Goal: Transaction & Acquisition: Purchase product/service

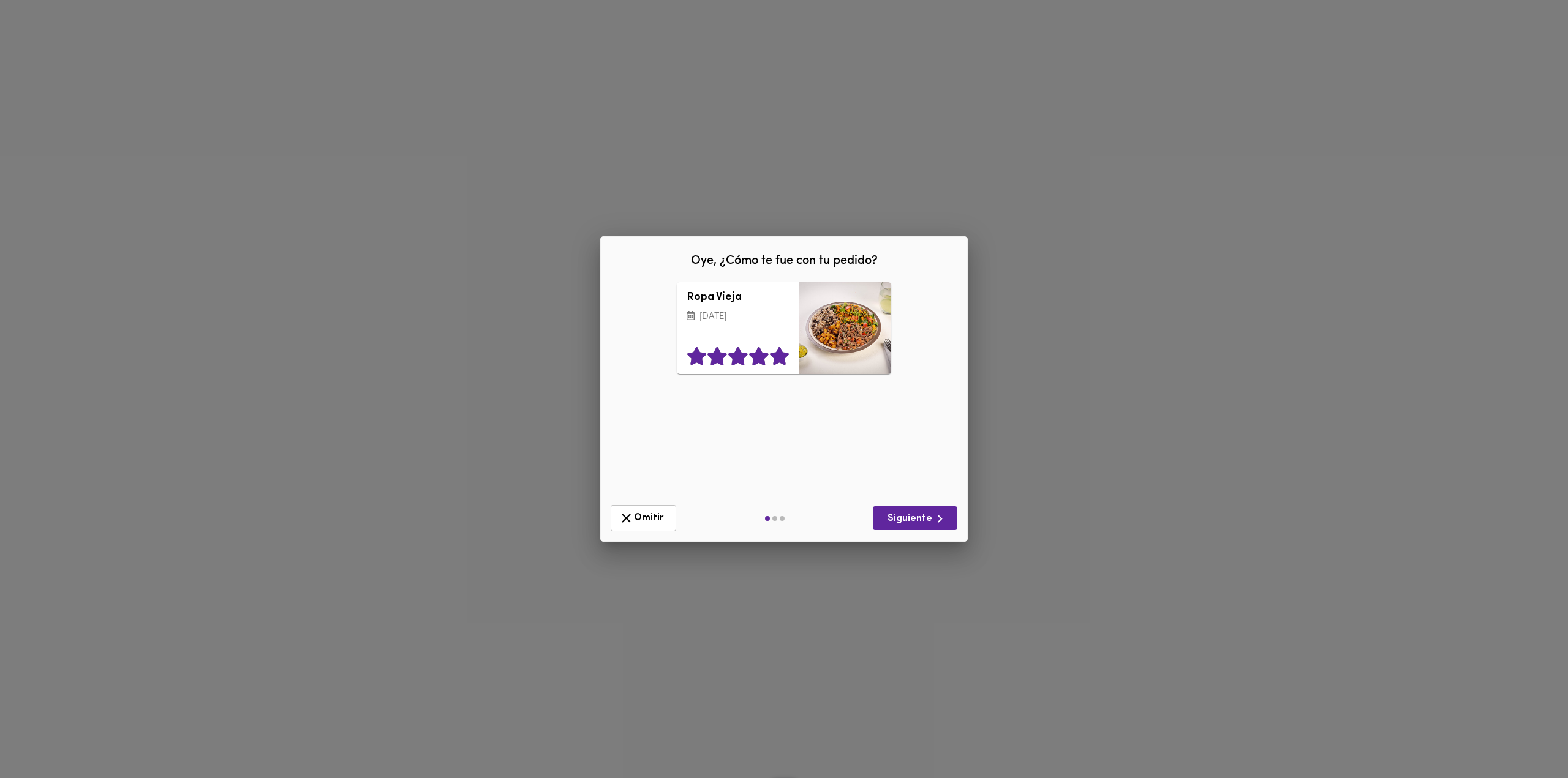
click at [777, 357] on icon at bounding box center [779, 357] width 19 height 18
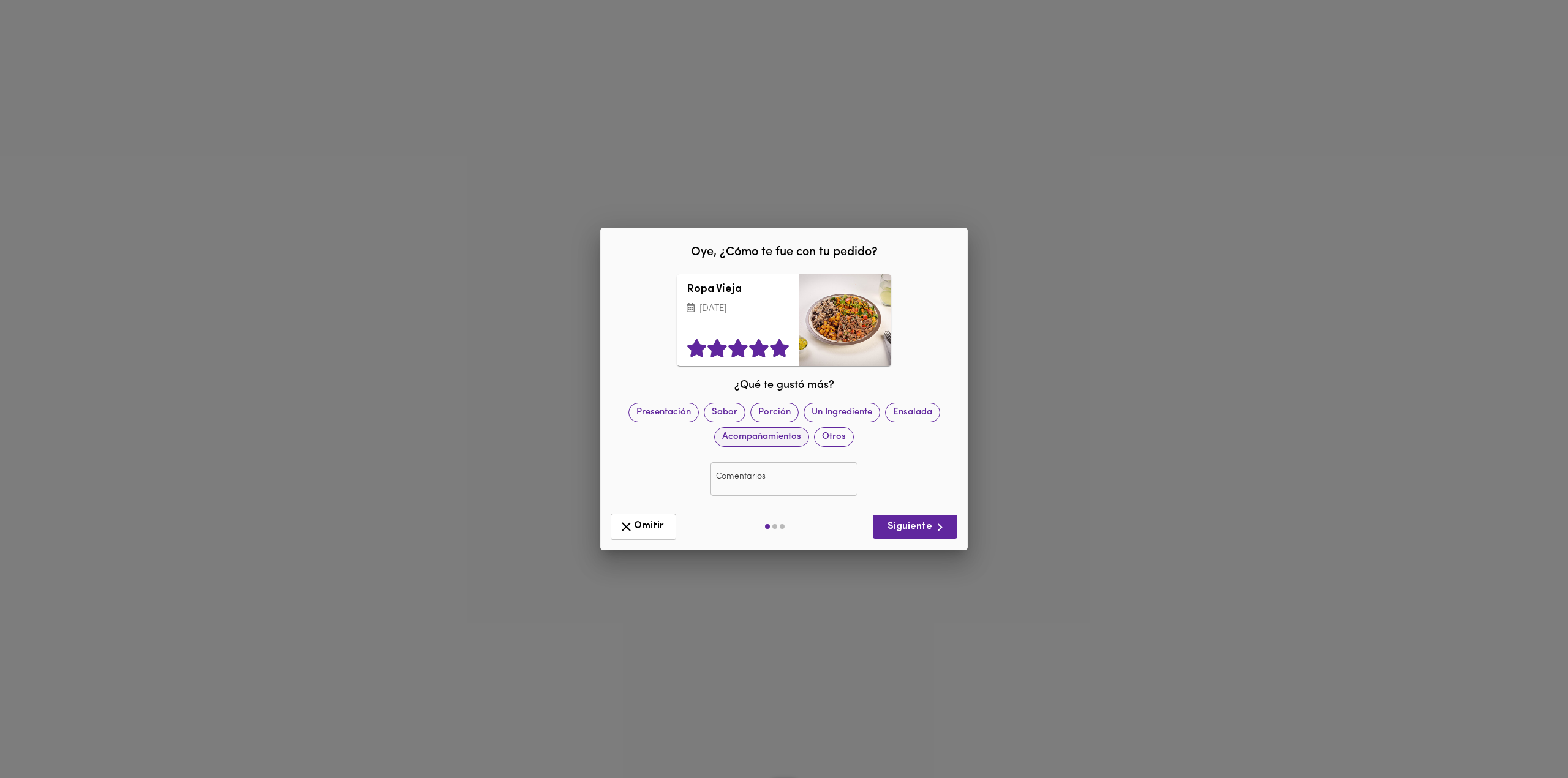
click at [748, 442] on span "Acompañamientos" at bounding box center [761, 436] width 94 height 13
click at [942, 529] on icon "button" at bounding box center [940, 527] width 15 height 15
click at [785, 352] on icon at bounding box center [779, 348] width 19 height 18
click at [765, 415] on span "Porción" at bounding box center [775, 412] width 47 height 13
click at [931, 533] on span "Siguiente" at bounding box center [915, 527] width 65 height 15
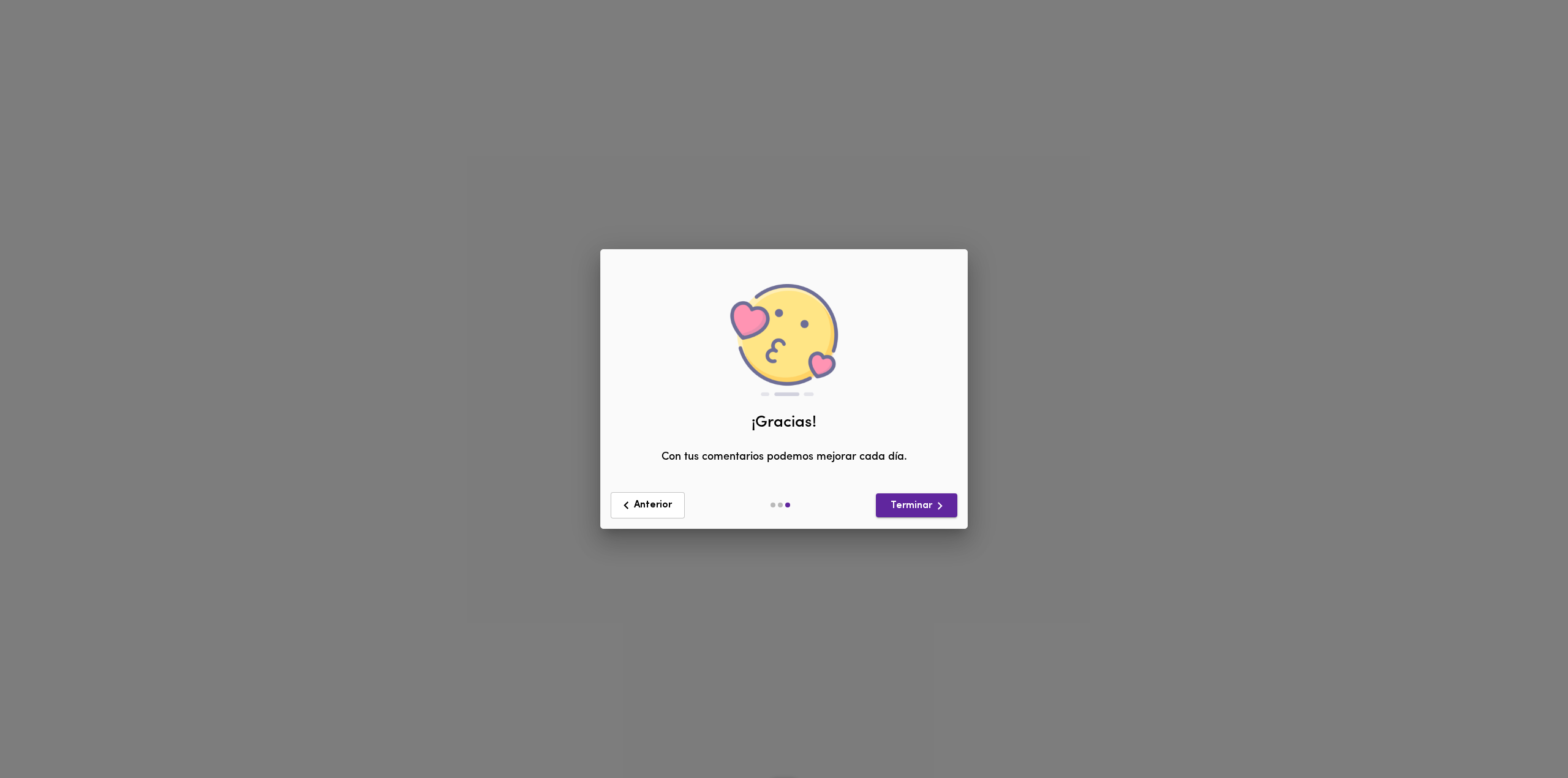
click at [914, 512] on span "Terminar" at bounding box center [917, 506] width 62 height 15
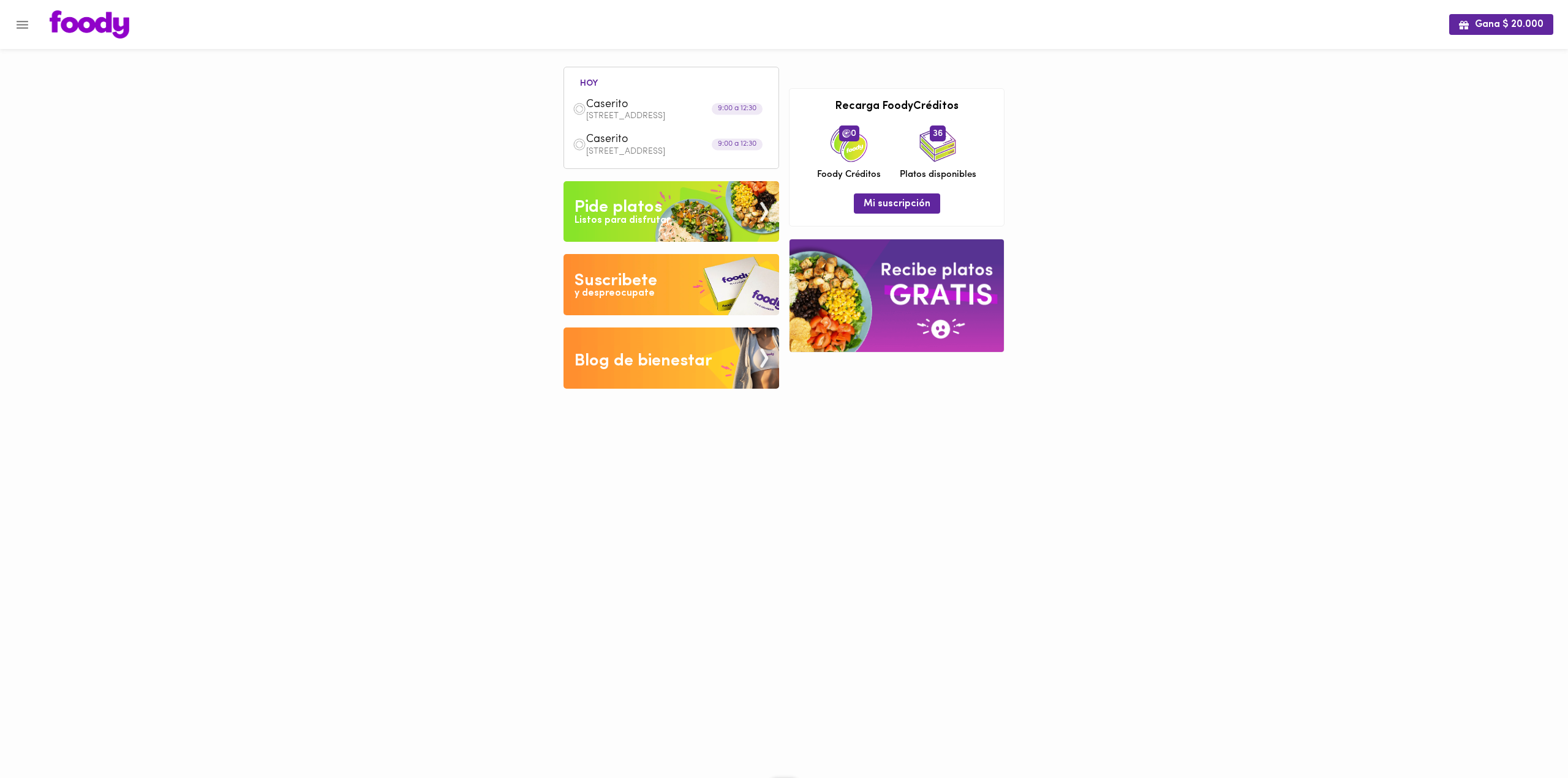
click at [17, 22] on icon "Menu" at bounding box center [23, 25] width 15 height 15
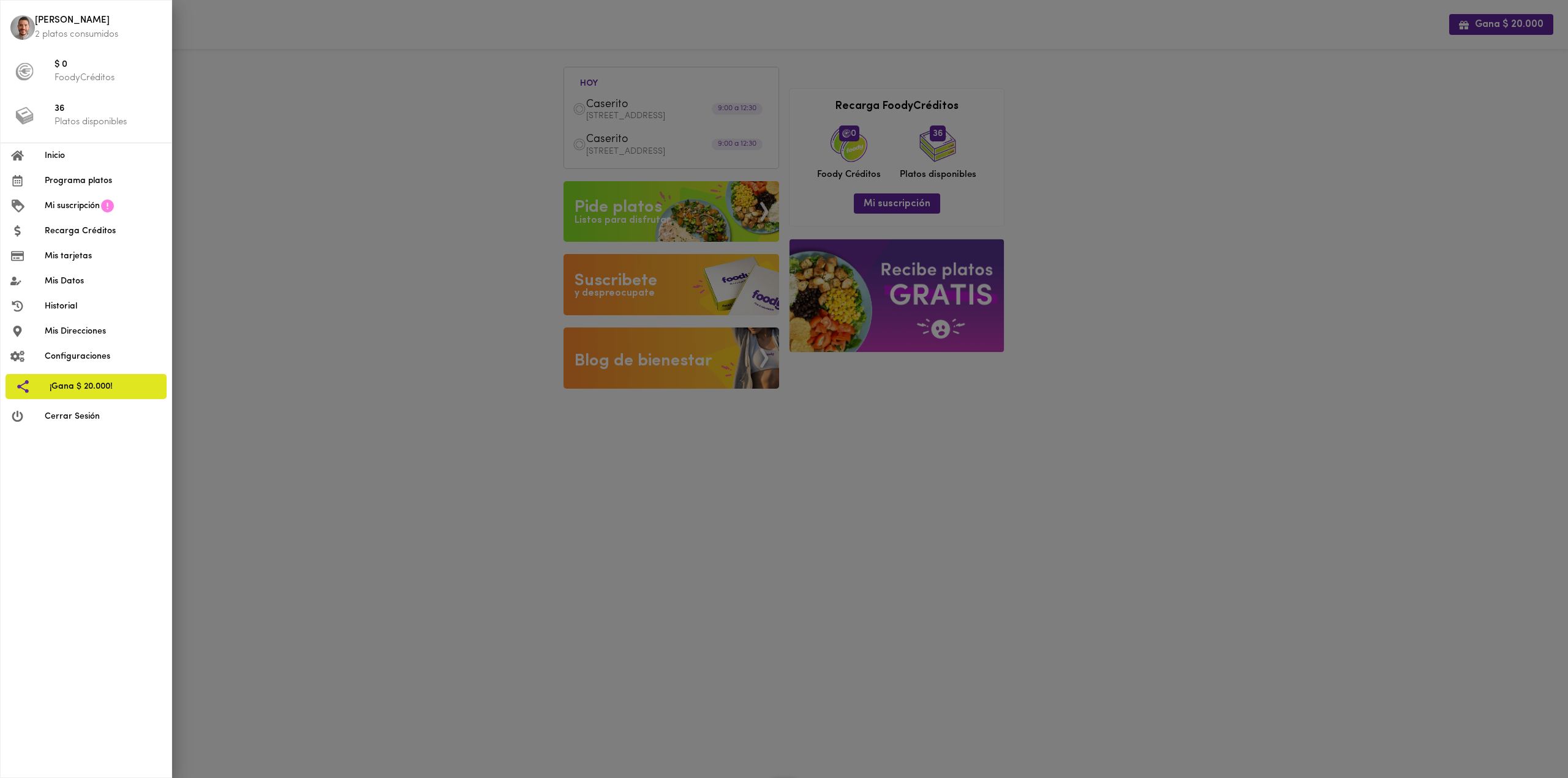
click at [58, 185] on span "Programa platos" at bounding box center [104, 180] width 117 height 13
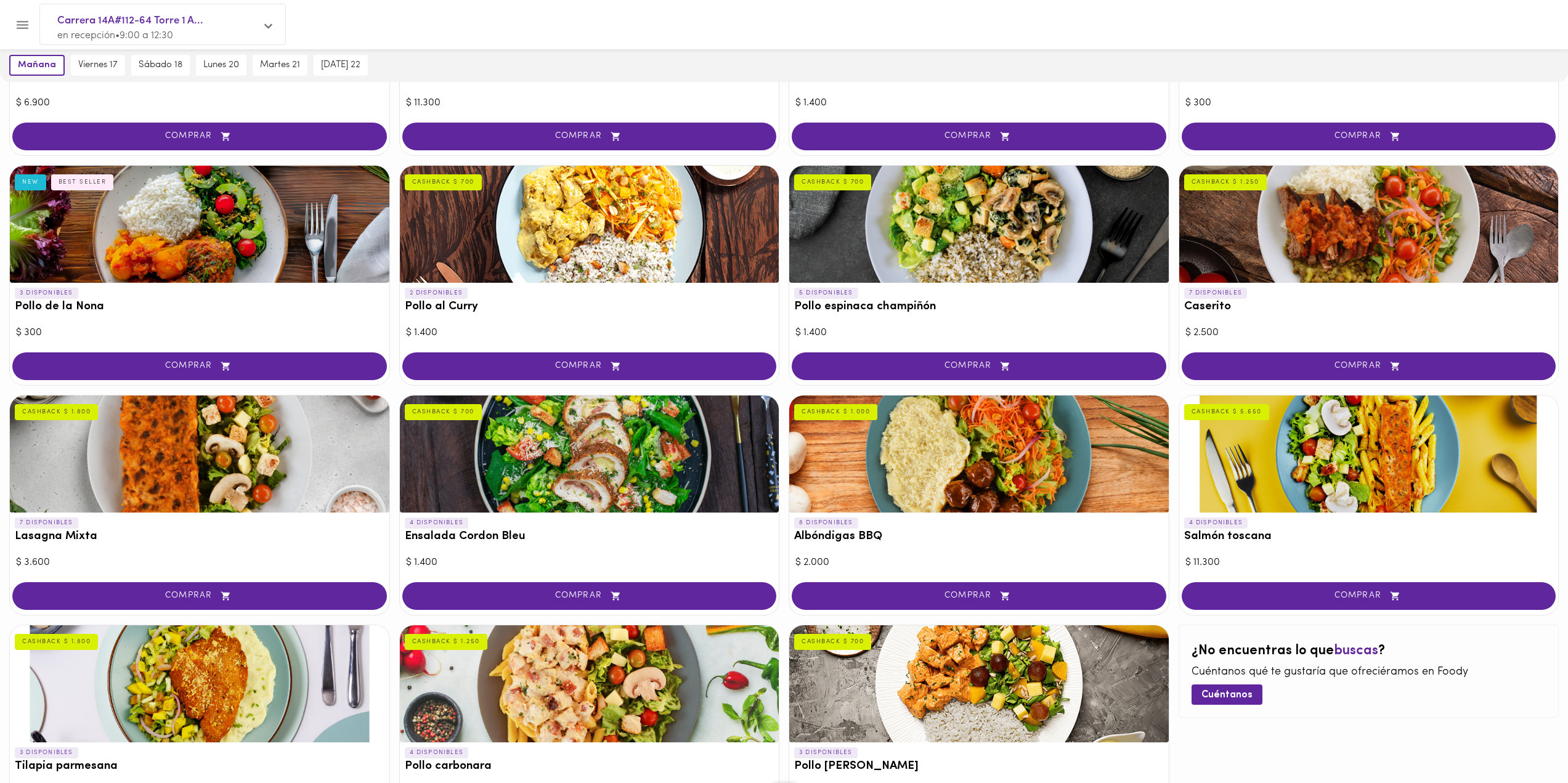
scroll to position [308, 0]
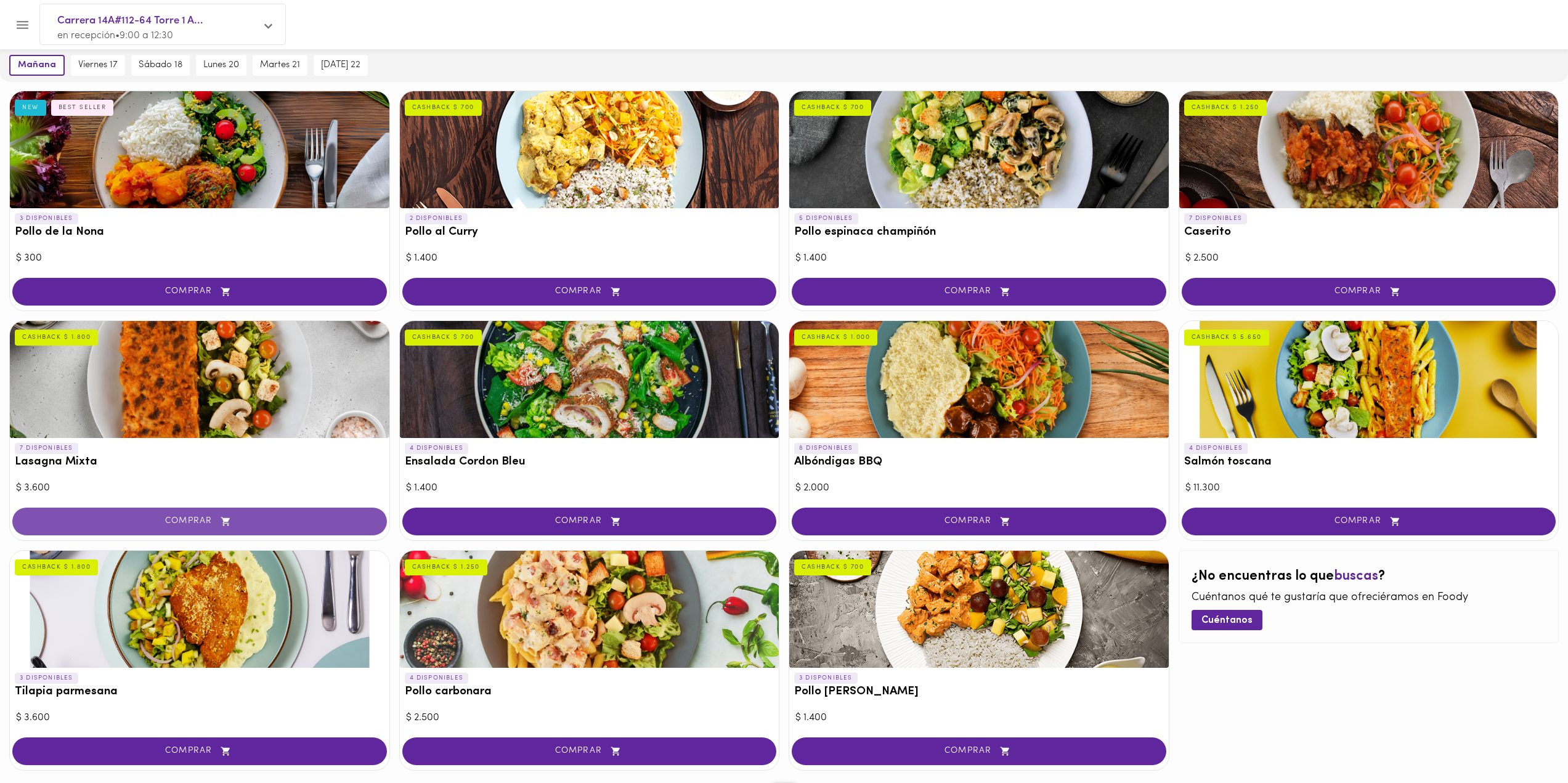
click at [222, 523] on icon "button" at bounding box center [226, 521] width 15 height 11
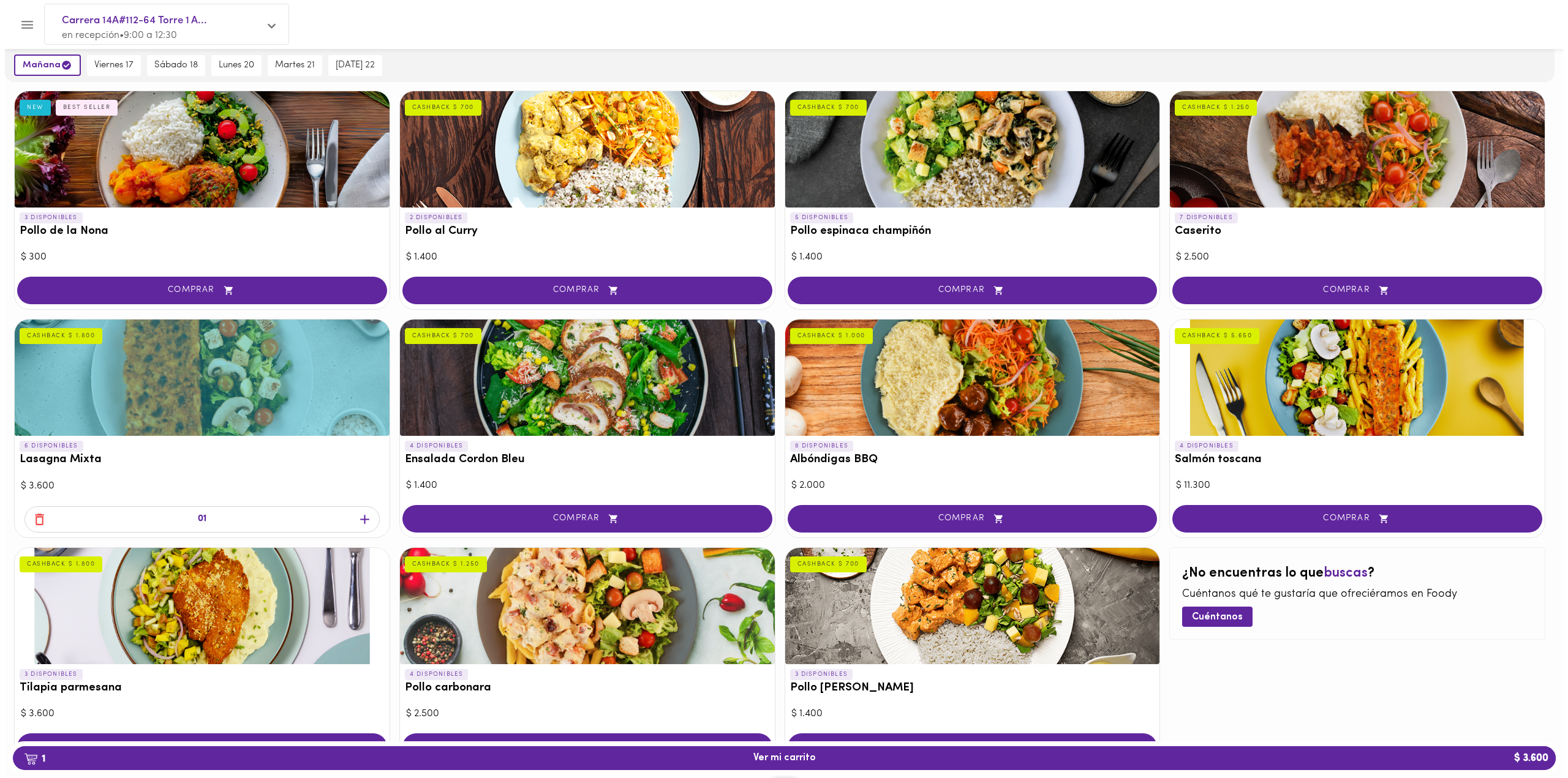
scroll to position [306, 0]
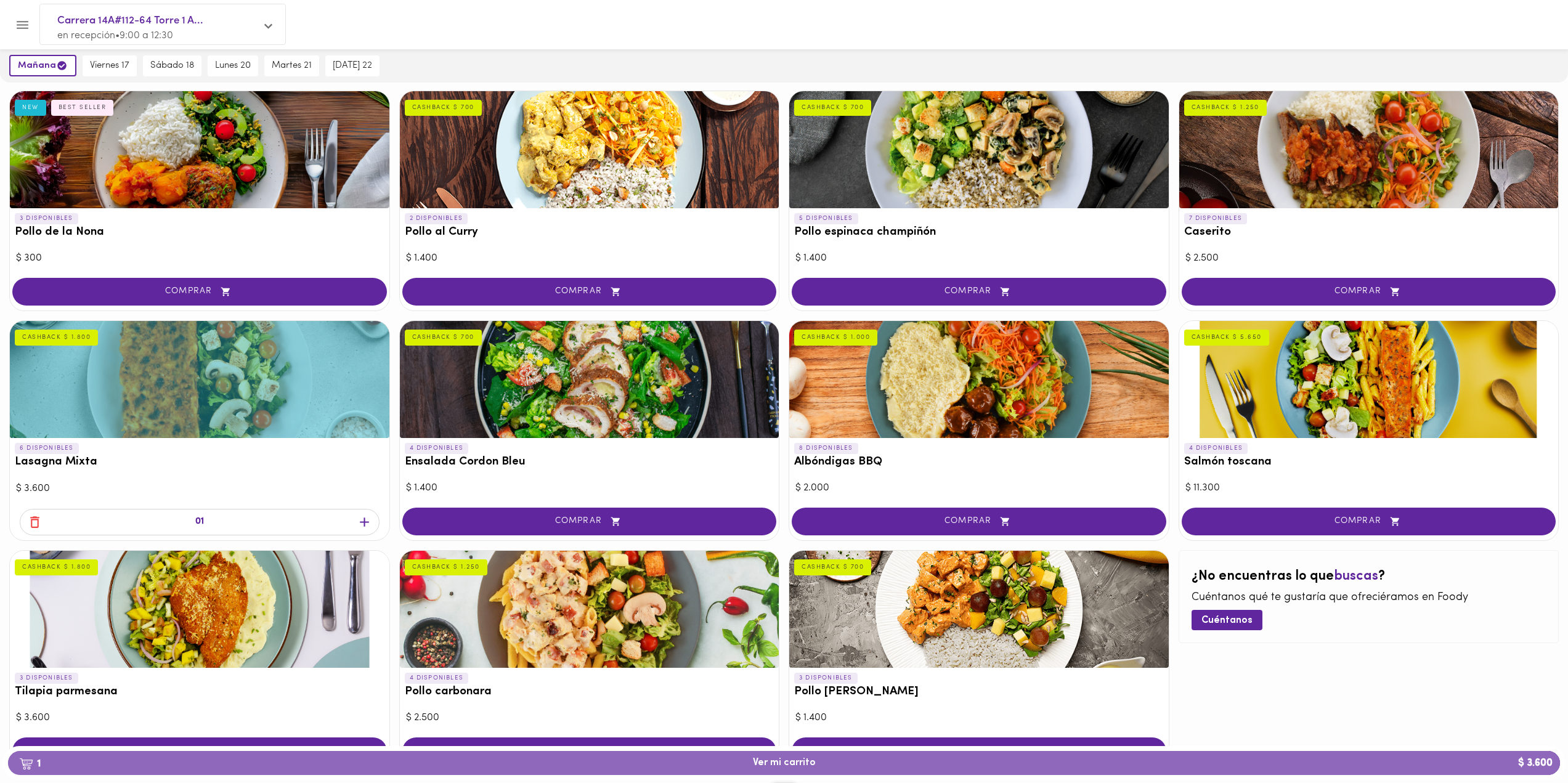
click at [547, 761] on span "1 Ver mi carrito $ 3.600" at bounding box center [784, 763] width 1532 height 11
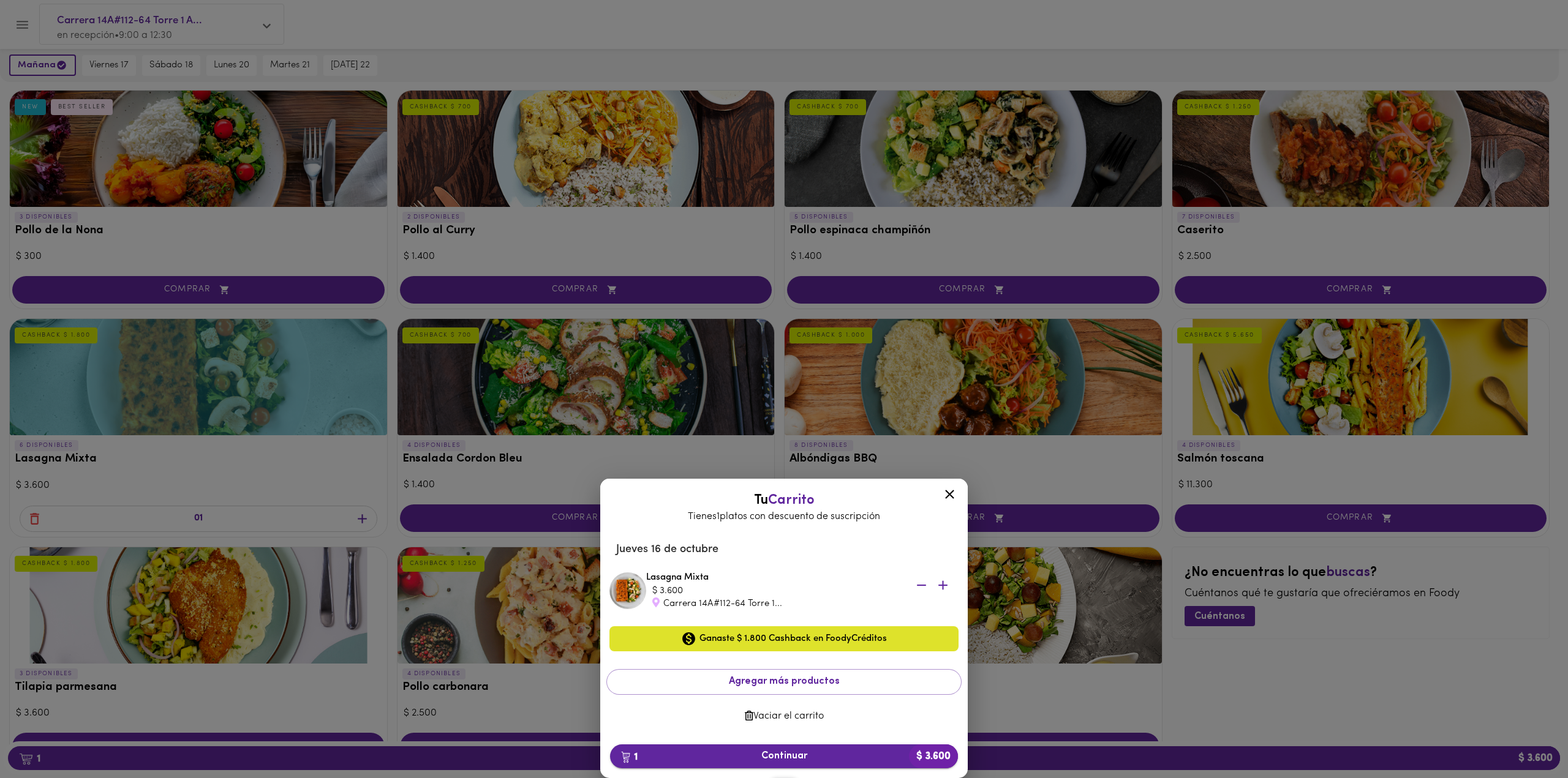
click at [816, 761] on span "1 Continuar $ 3.600" at bounding box center [784, 756] width 328 height 11
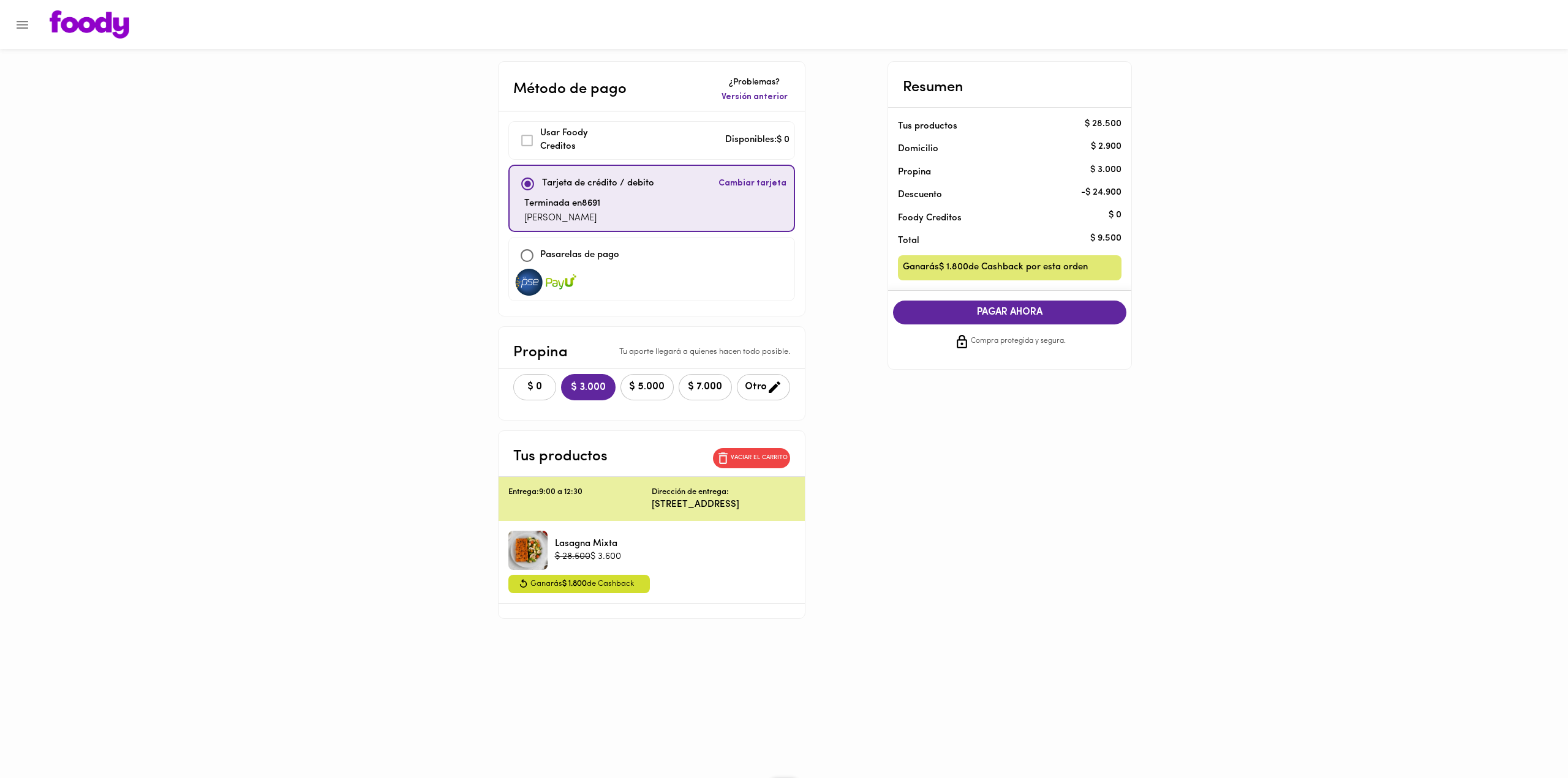
click at [534, 394] on button "$ 0" at bounding box center [534, 387] width 43 height 26
click at [947, 309] on span "PAGAR AHORA" at bounding box center [1010, 312] width 210 height 11
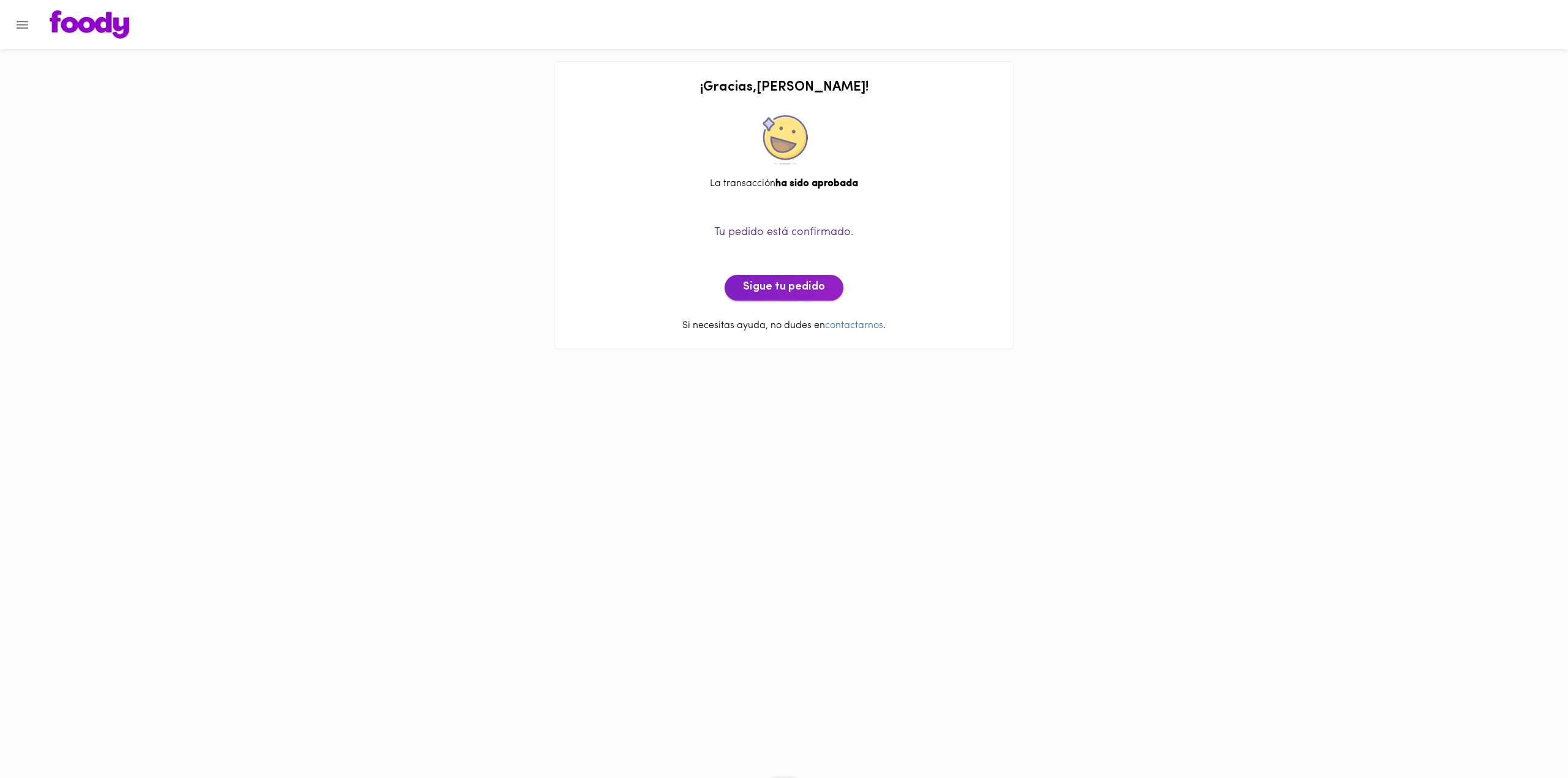
click at [772, 289] on span "Sigue tu pedido" at bounding box center [784, 288] width 82 height 14
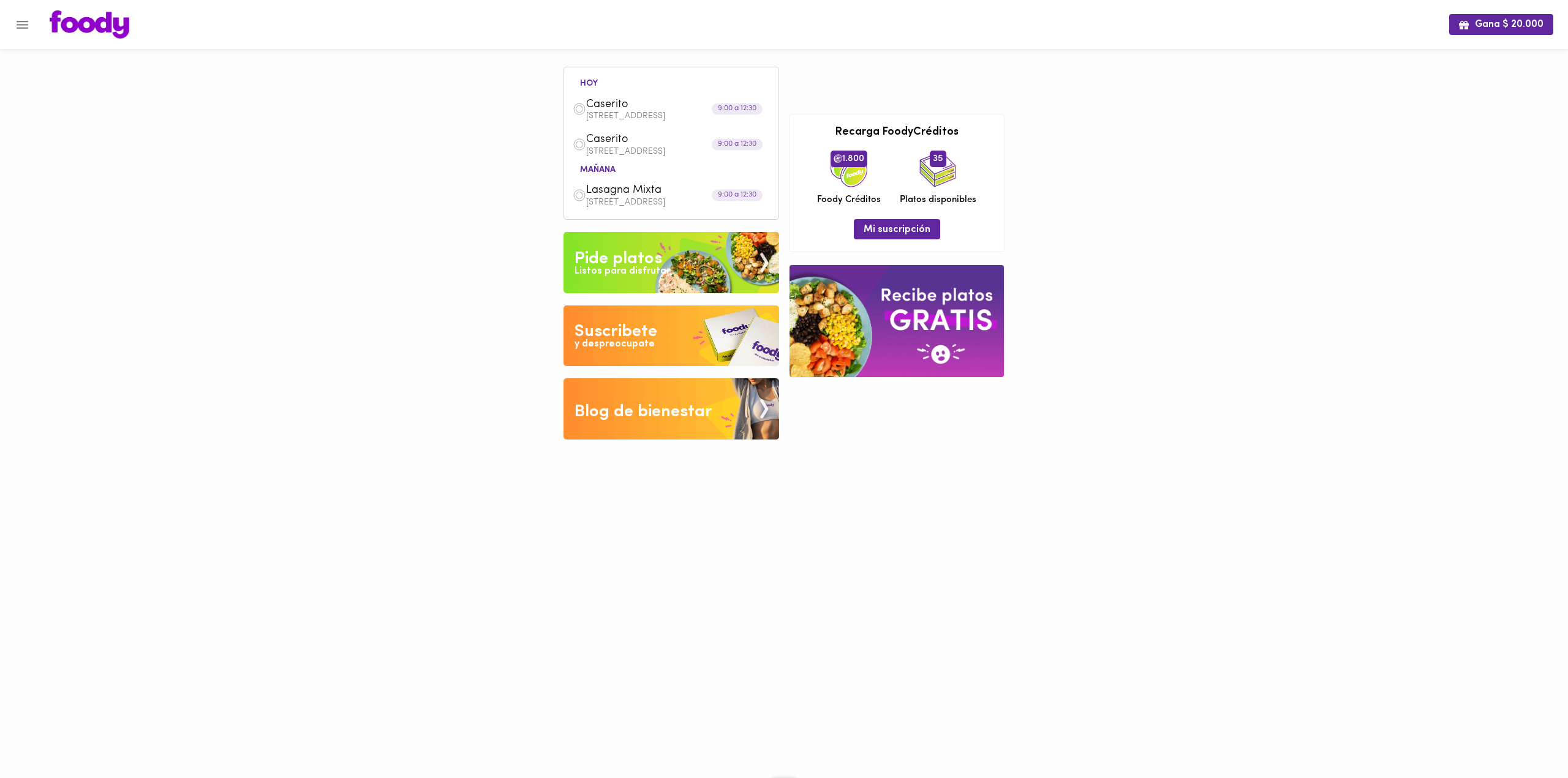
click at [907, 313] on img at bounding box center [896, 321] width 214 height 112
click at [19, 22] on icon "Menu" at bounding box center [23, 25] width 15 height 15
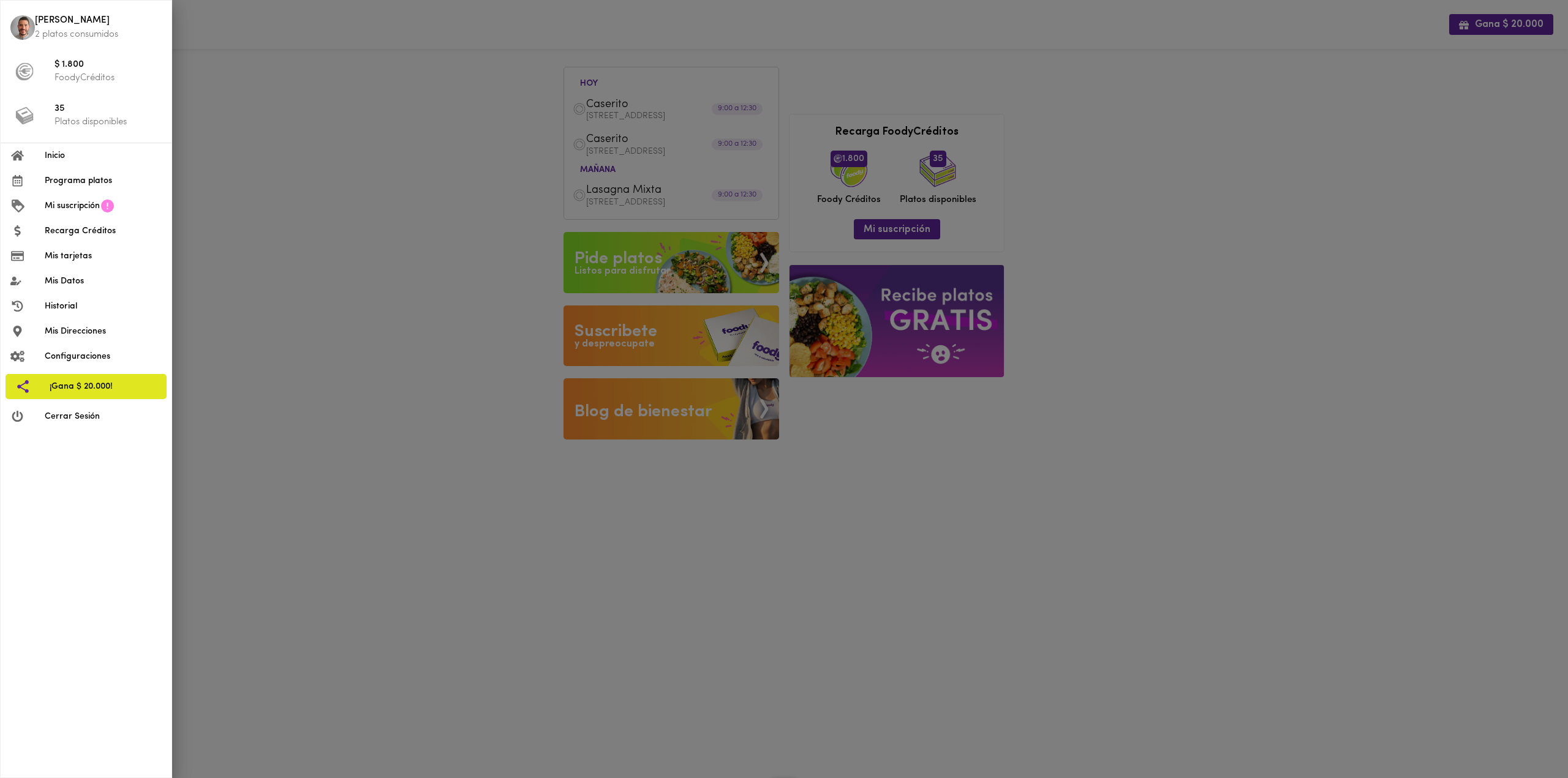
click at [68, 188] on li "Programa platos" at bounding box center [86, 180] width 171 height 25
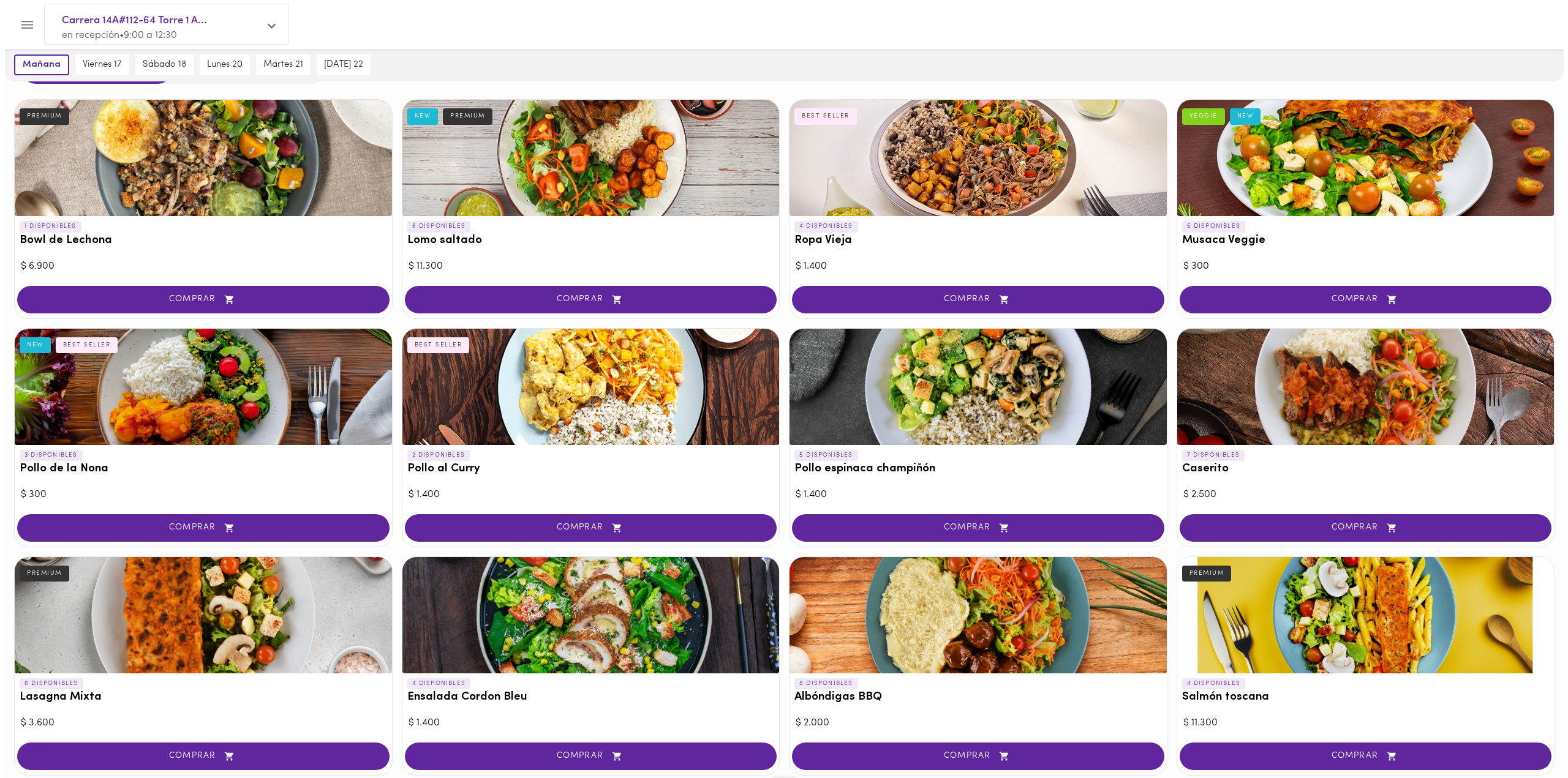
scroll to position [306, 0]
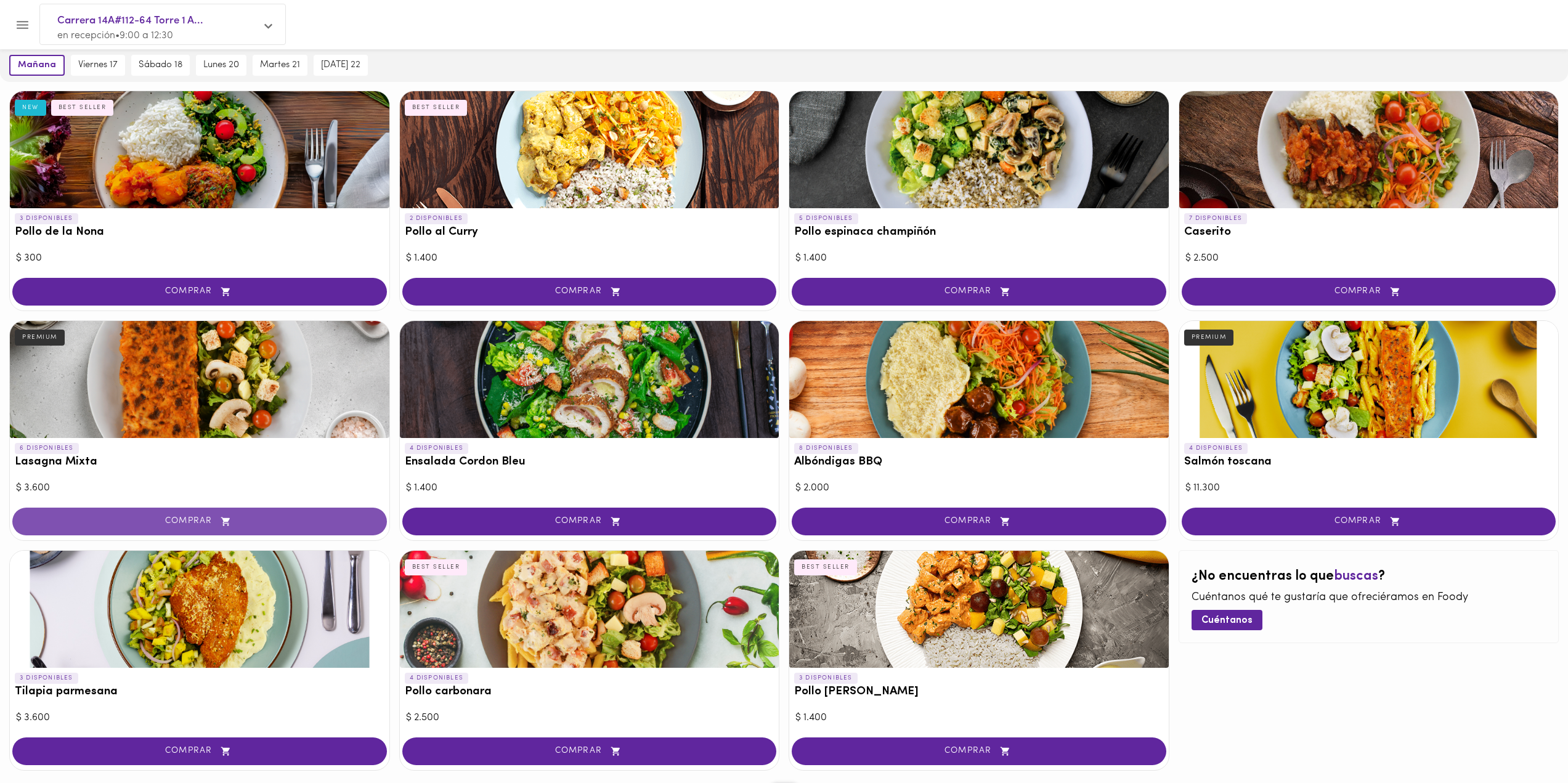
click at [249, 530] on button "COMPRAR" at bounding box center [199, 521] width 375 height 28
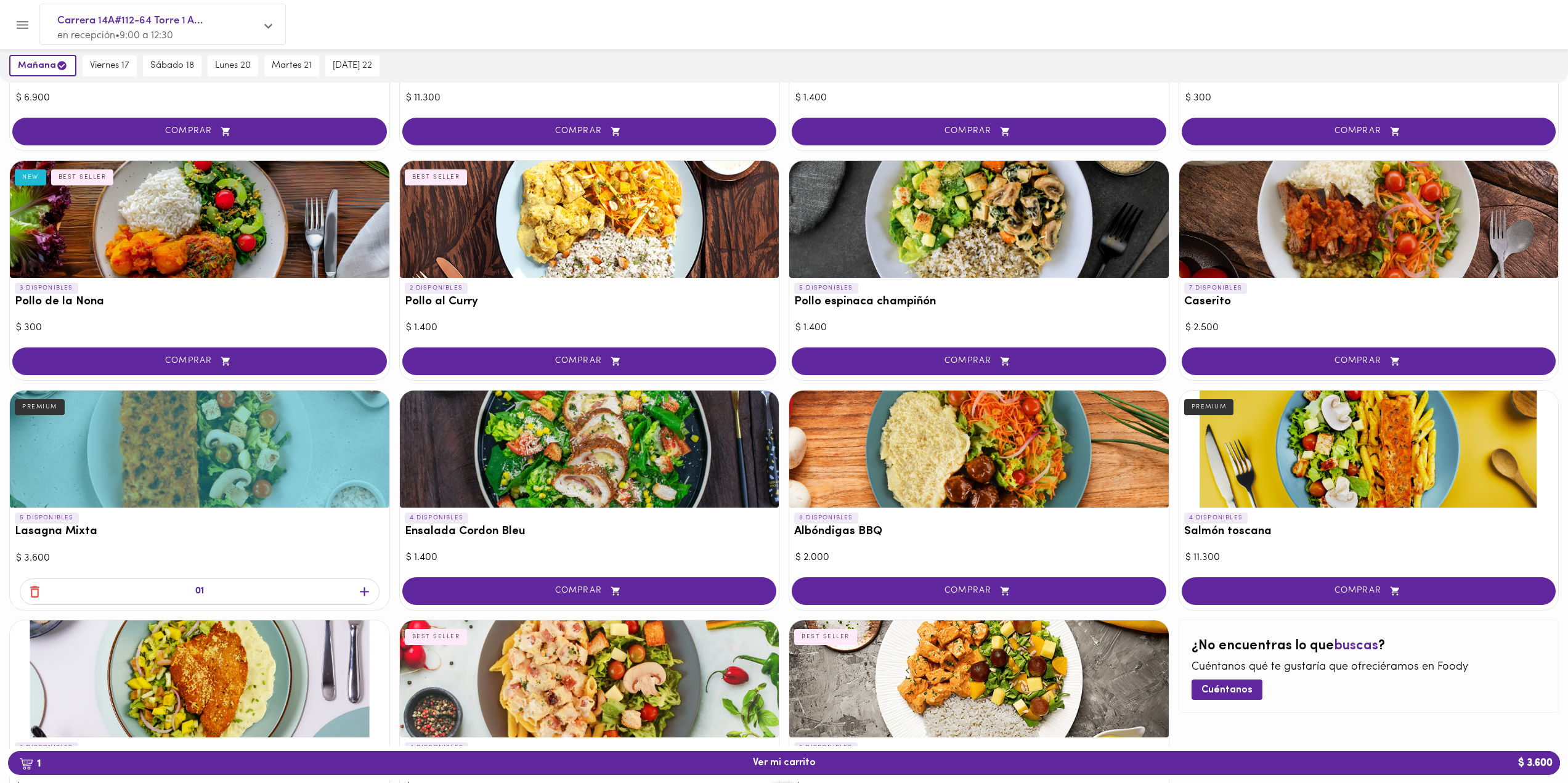
scroll to position [246, 0]
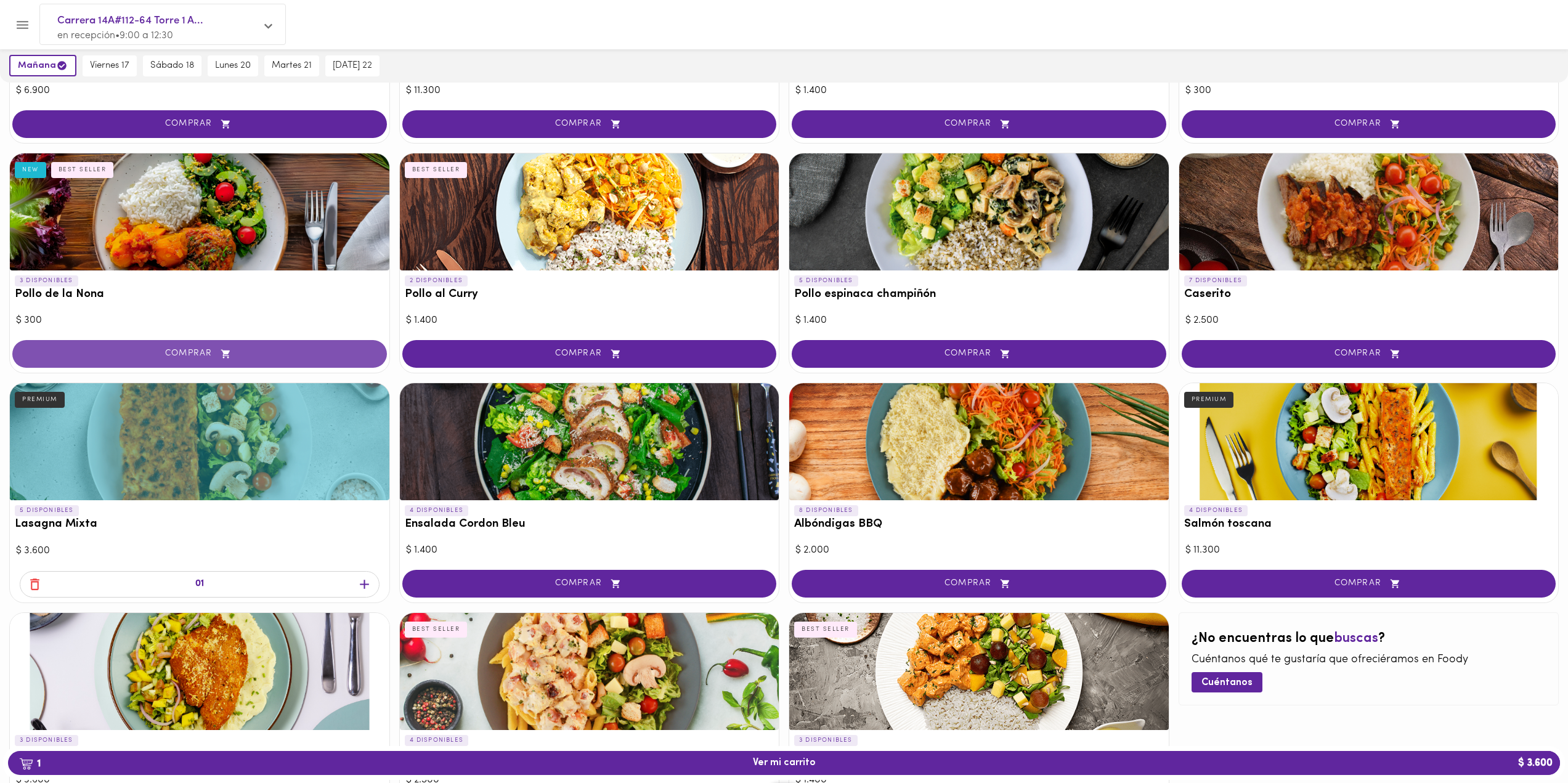
click at [164, 351] on span "COMPRAR" at bounding box center [199, 354] width 344 height 11
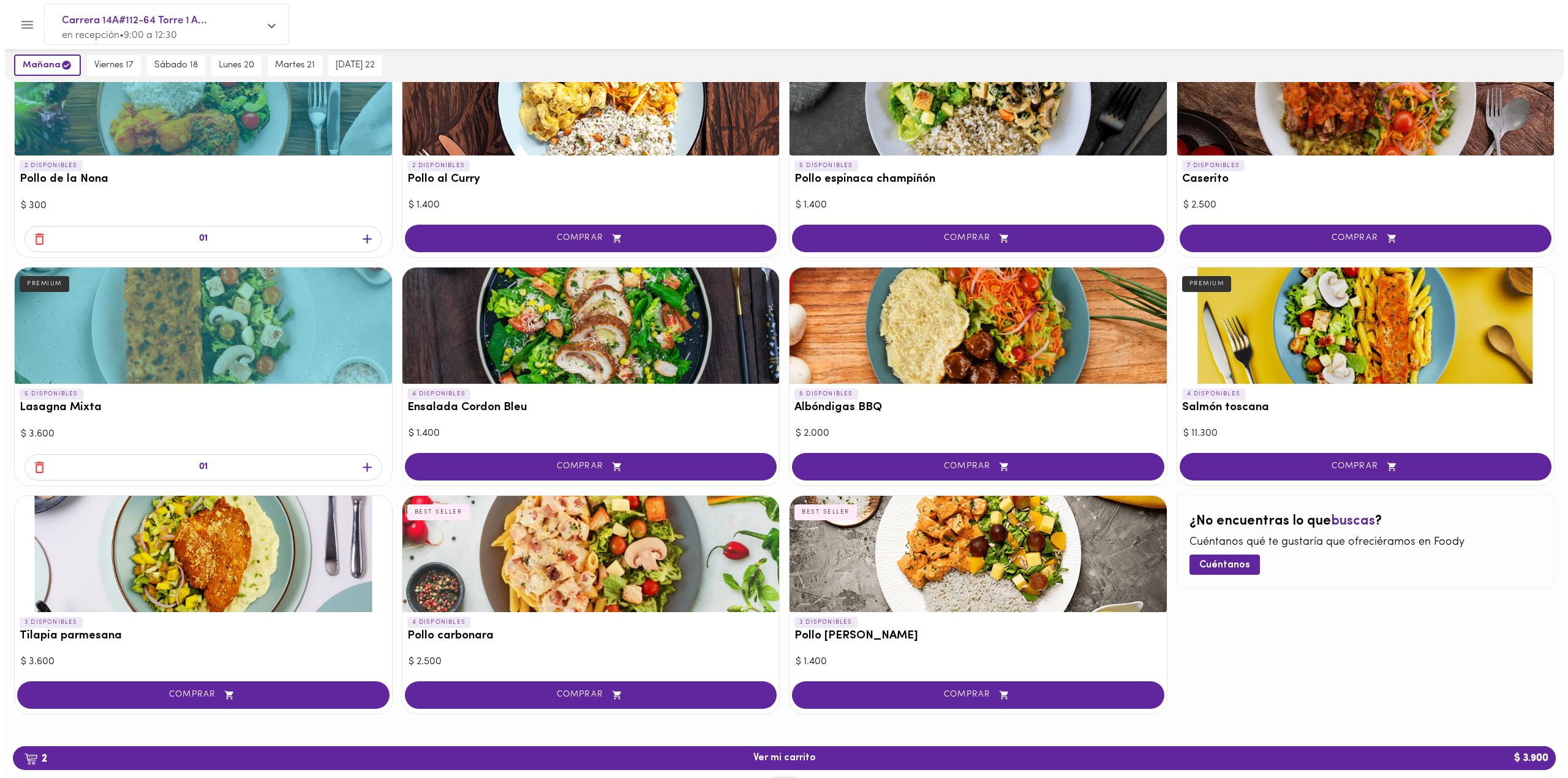
scroll to position [365, 0]
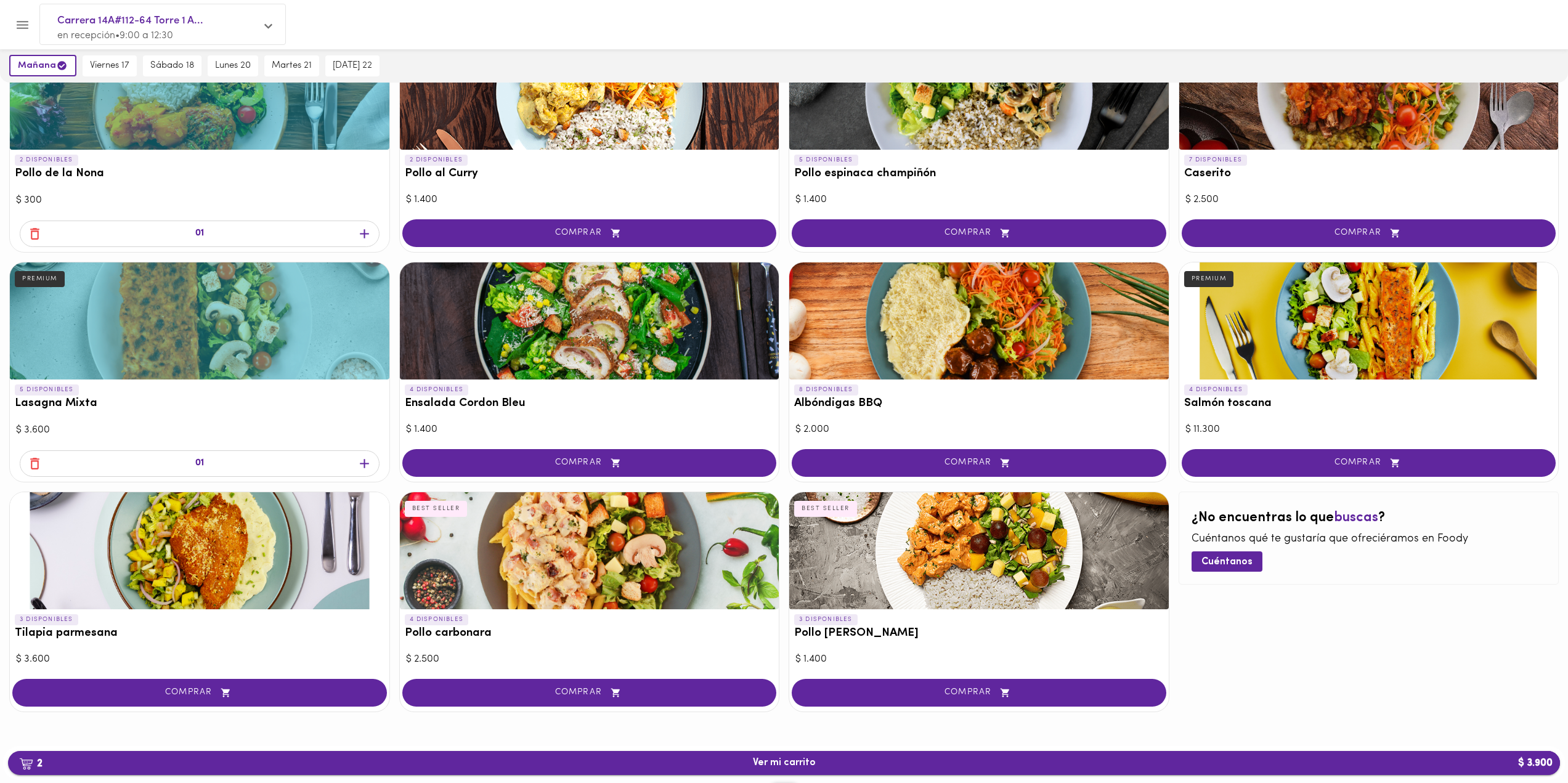
click at [784, 760] on span "2 Ver mi carrito $ 3.900" at bounding box center [784, 763] width 63 height 11
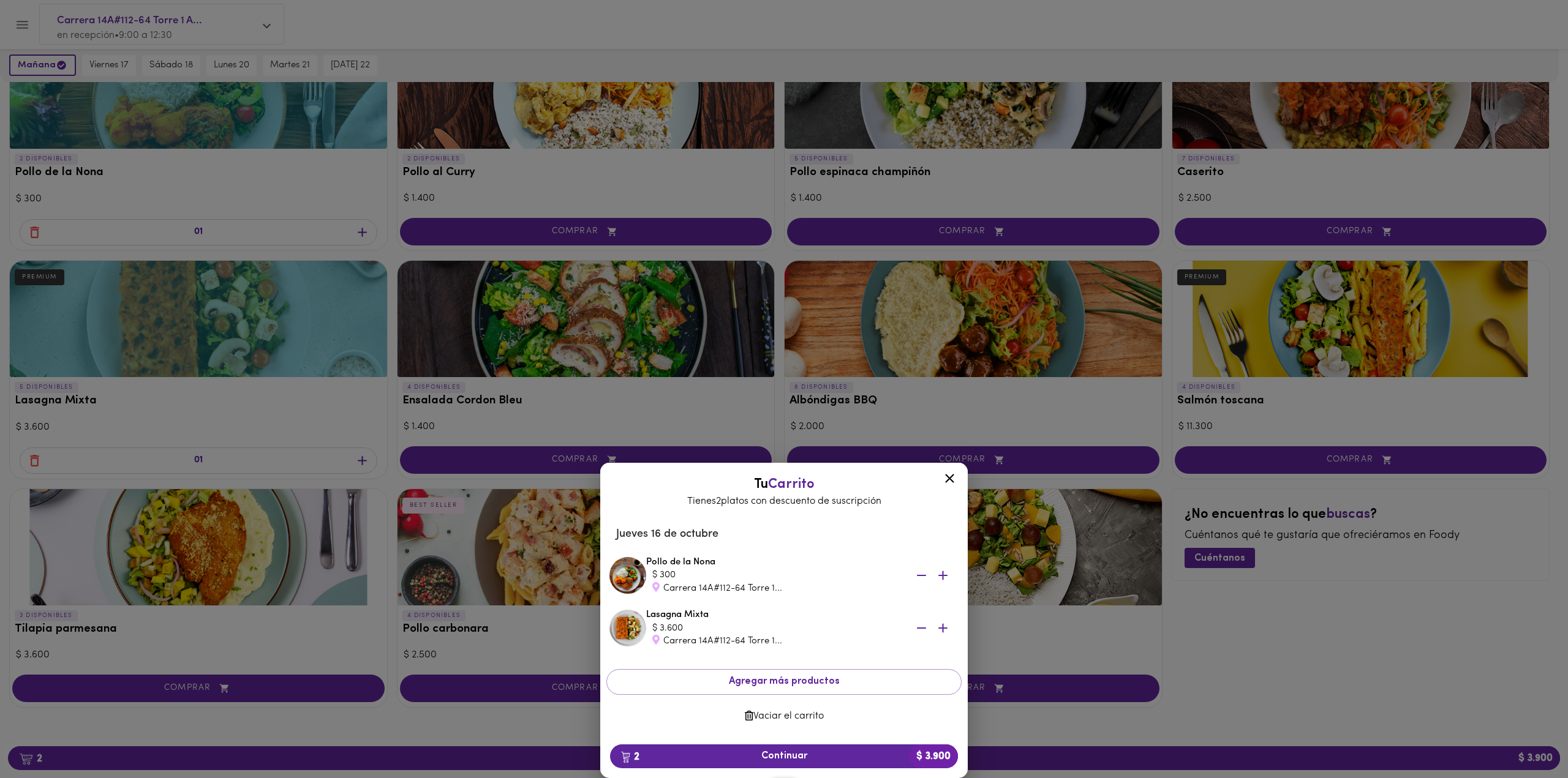
click at [803, 712] on span "Vaciar el carrito" at bounding box center [784, 716] width 336 height 11
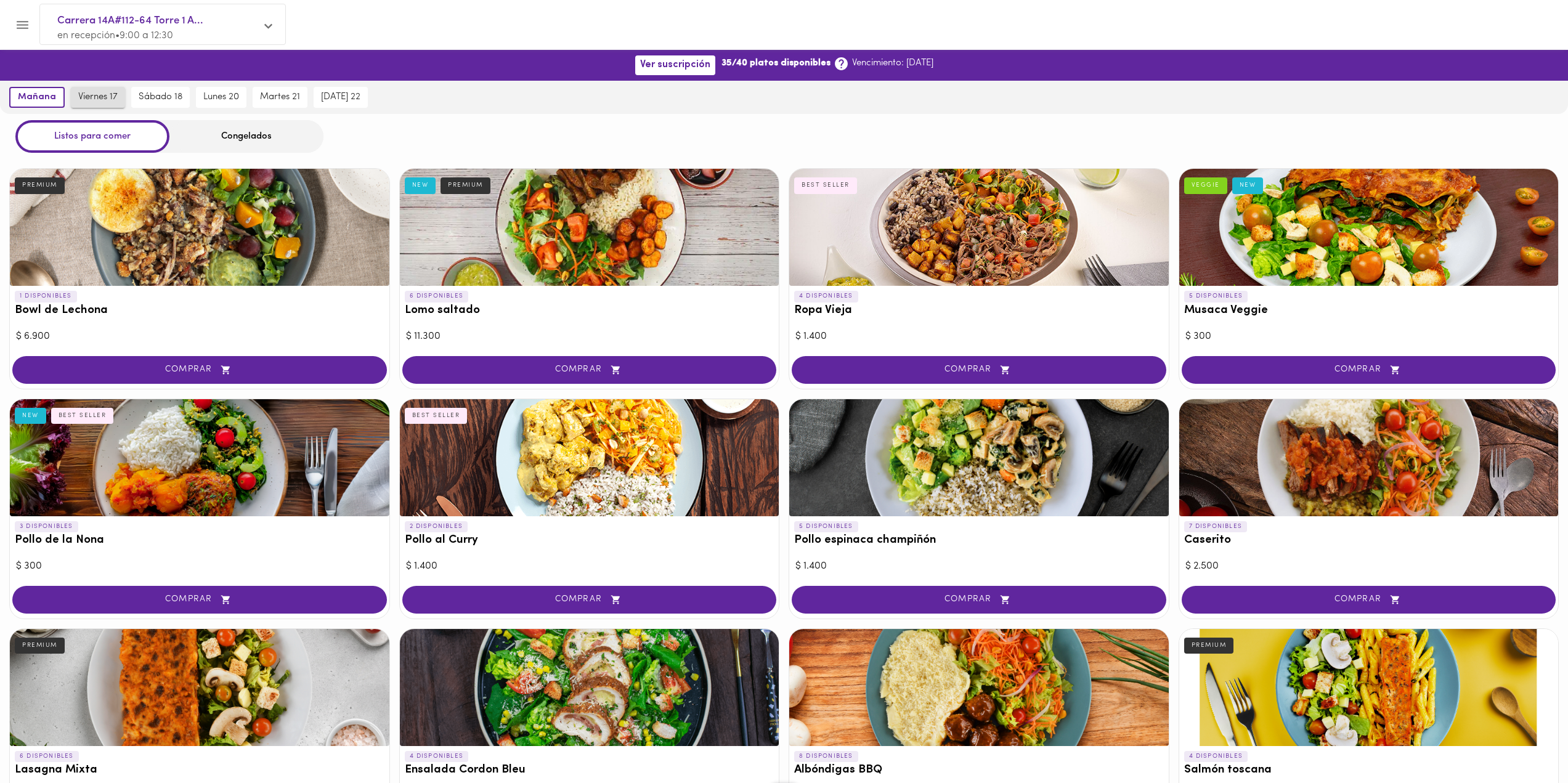
click at [91, 97] on span "viernes 17" at bounding box center [98, 97] width 39 height 11
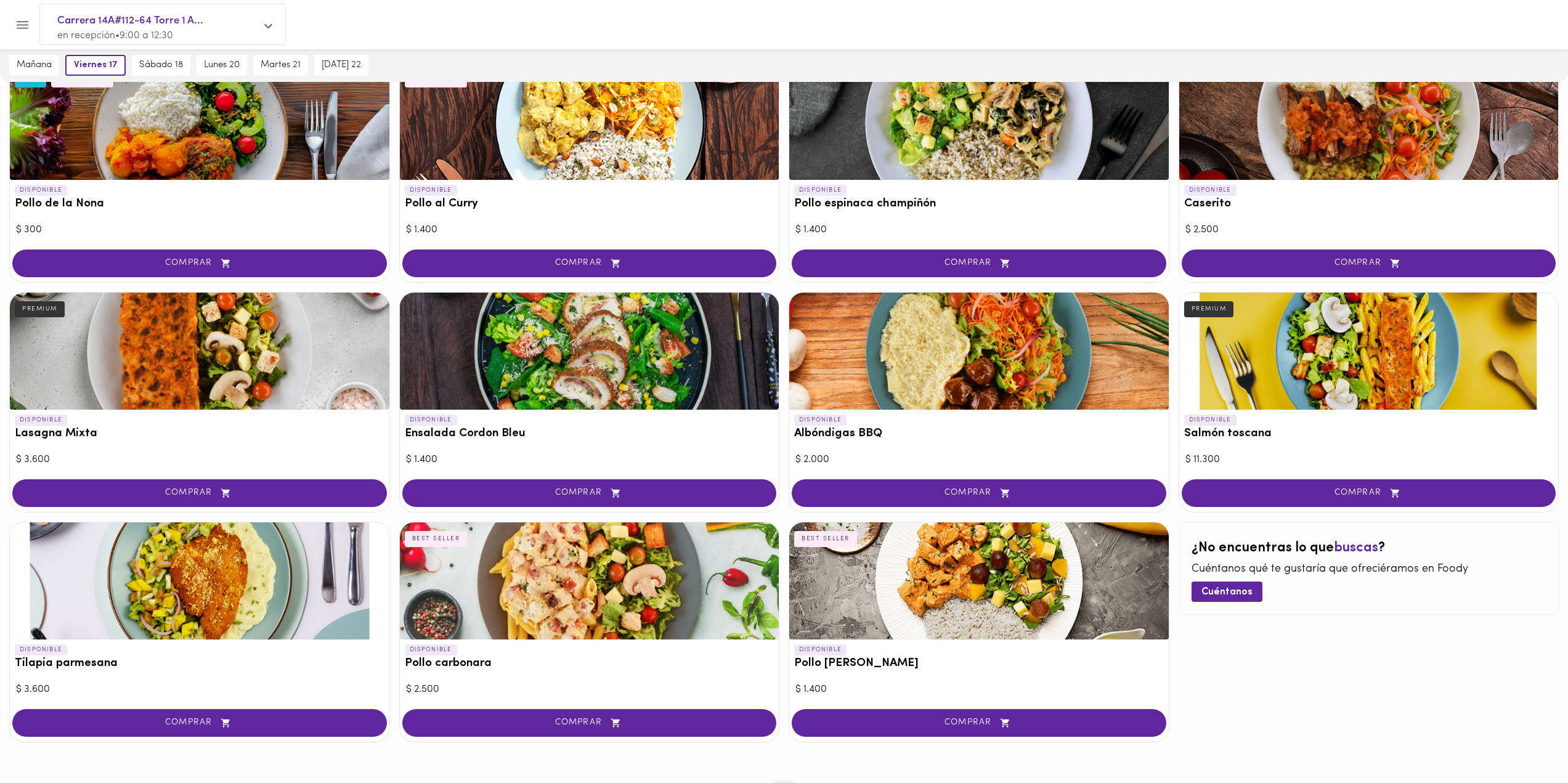
scroll to position [367, 0]
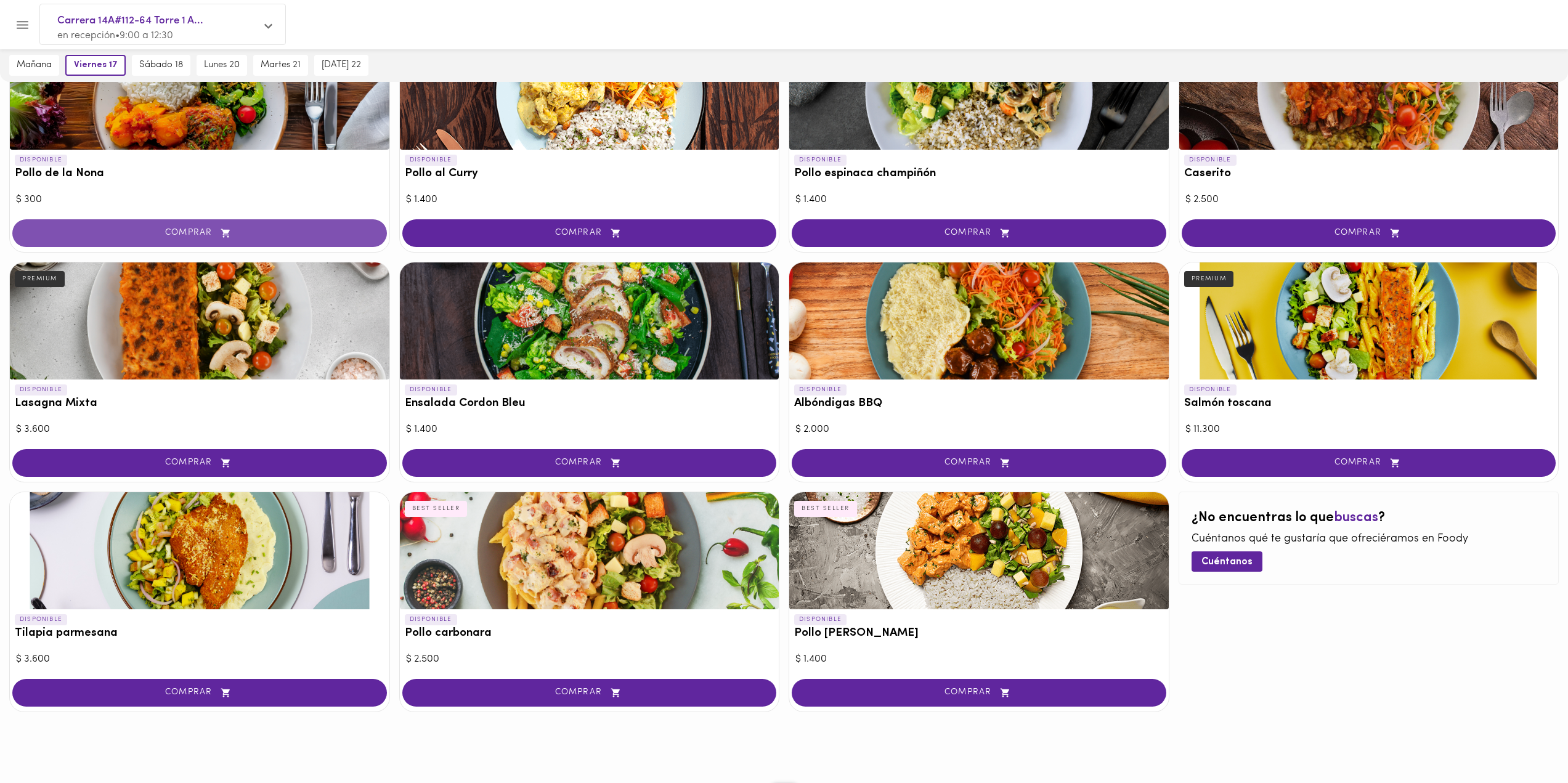
click at [122, 235] on span "COMPRAR" at bounding box center [199, 234] width 344 height 11
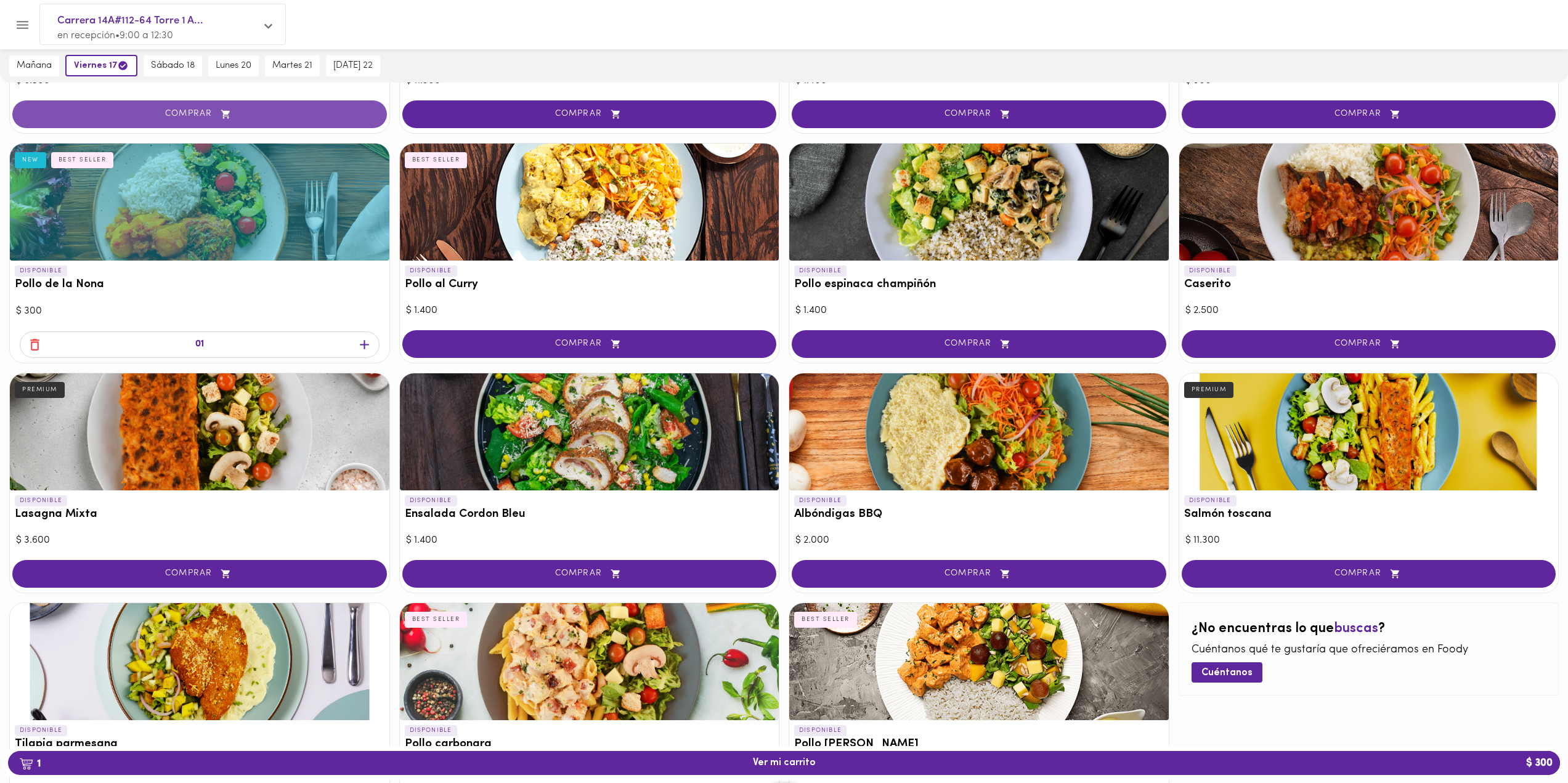
scroll to position [308, 0]
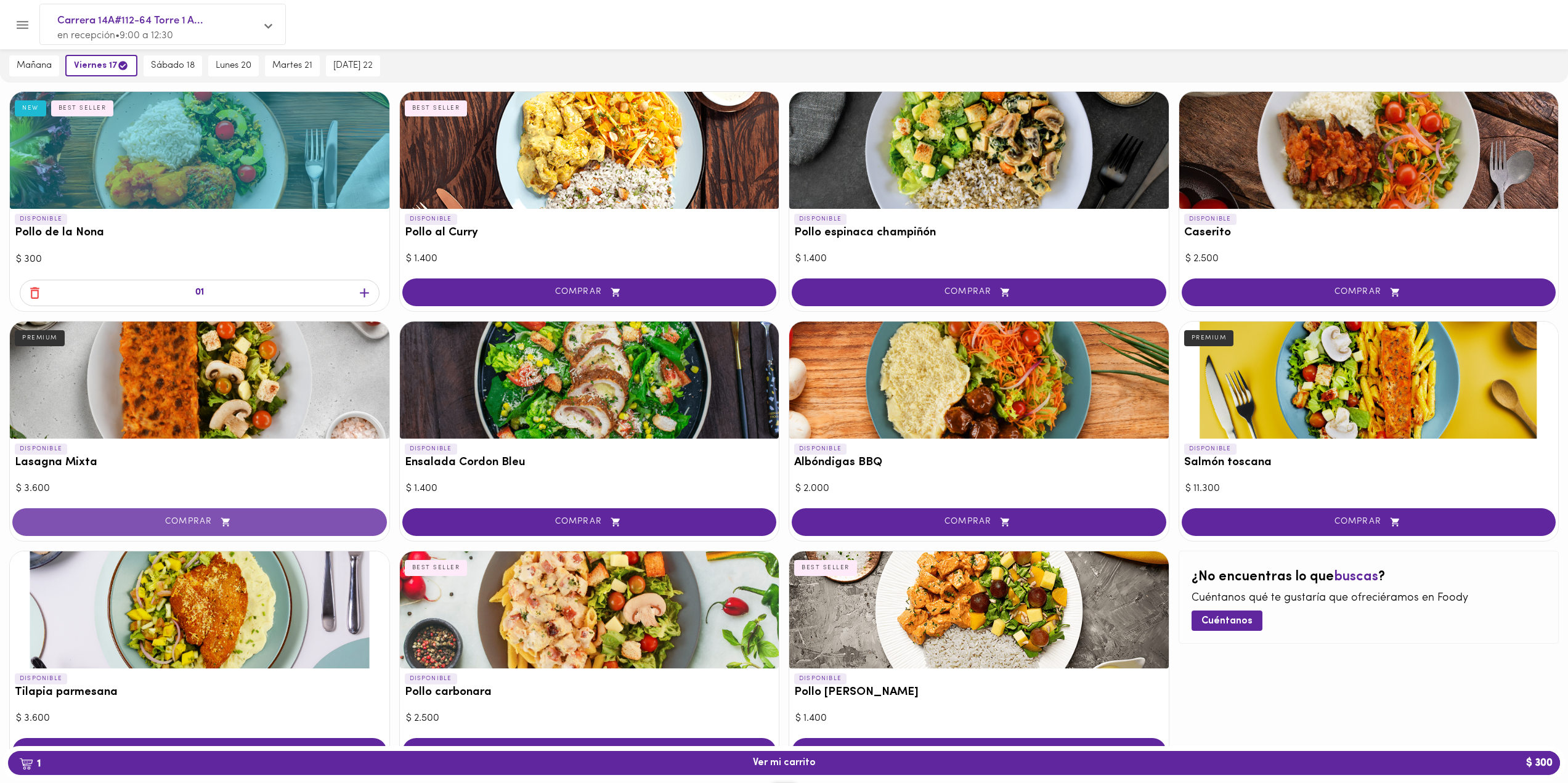
click at [233, 518] on icon "button" at bounding box center [226, 522] width 15 height 11
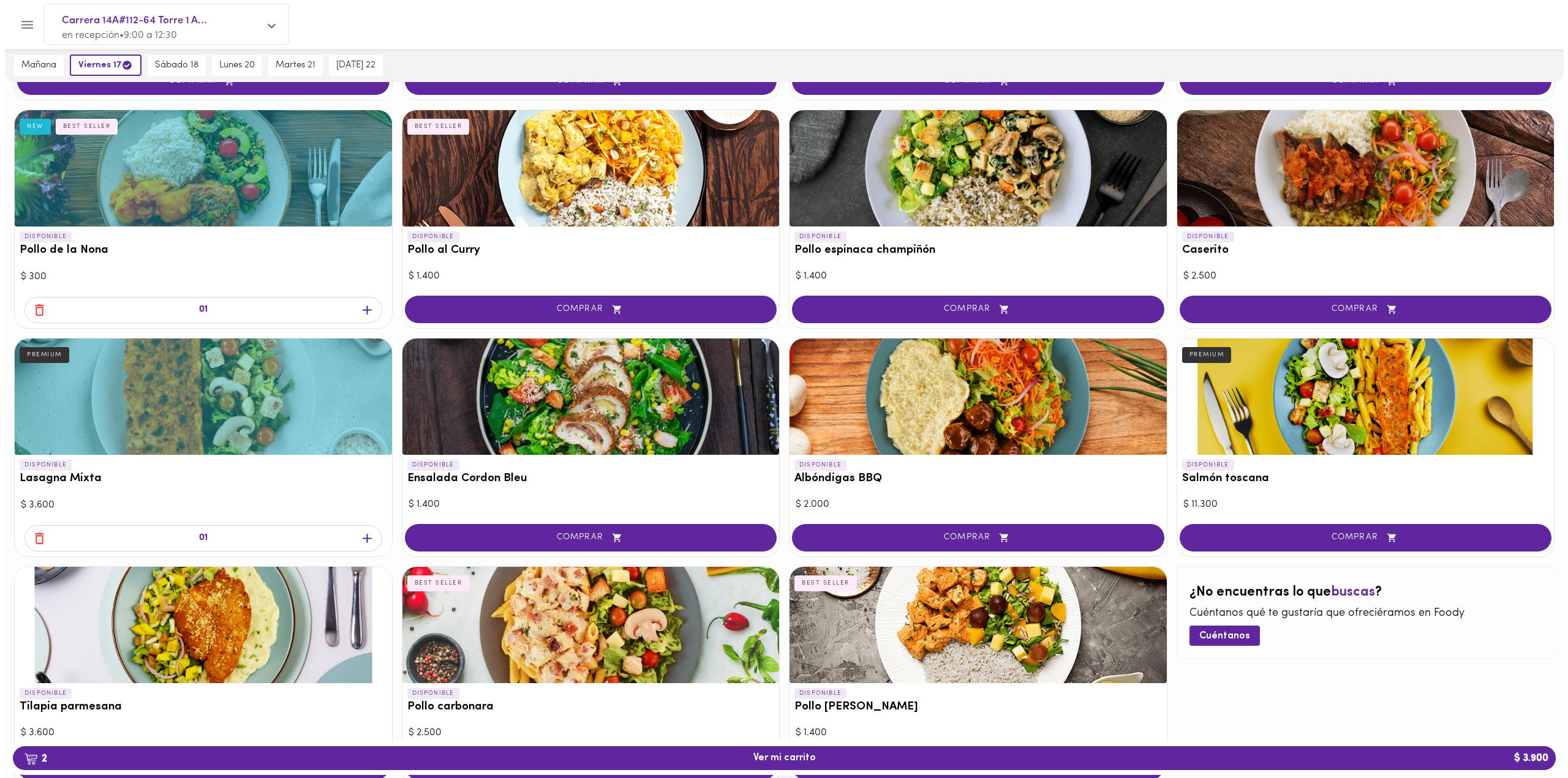
scroll to position [365, 0]
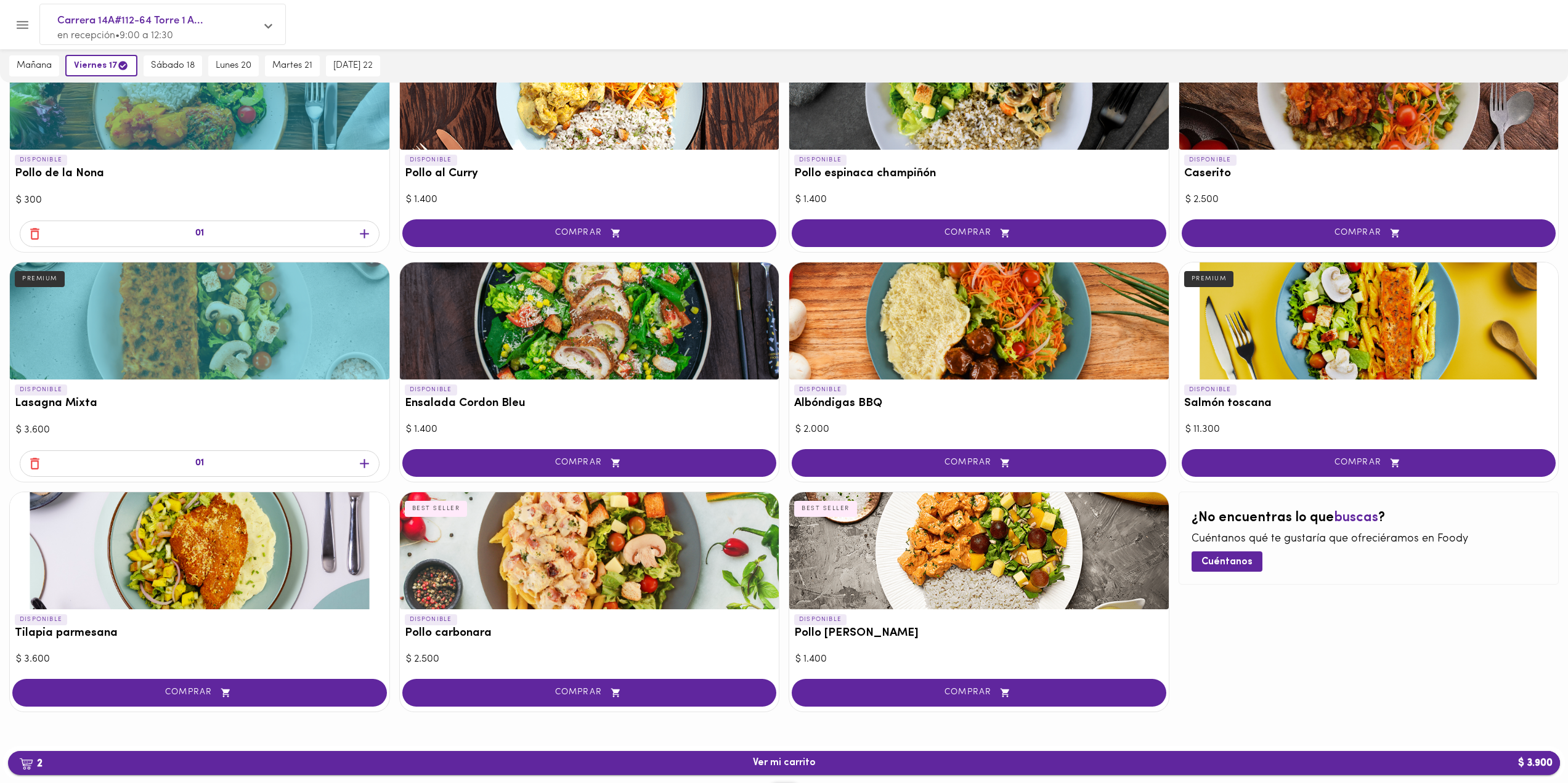
click at [745, 764] on span "2 Ver mi carrito $ 3.900" at bounding box center [784, 763] width 1532 height 11
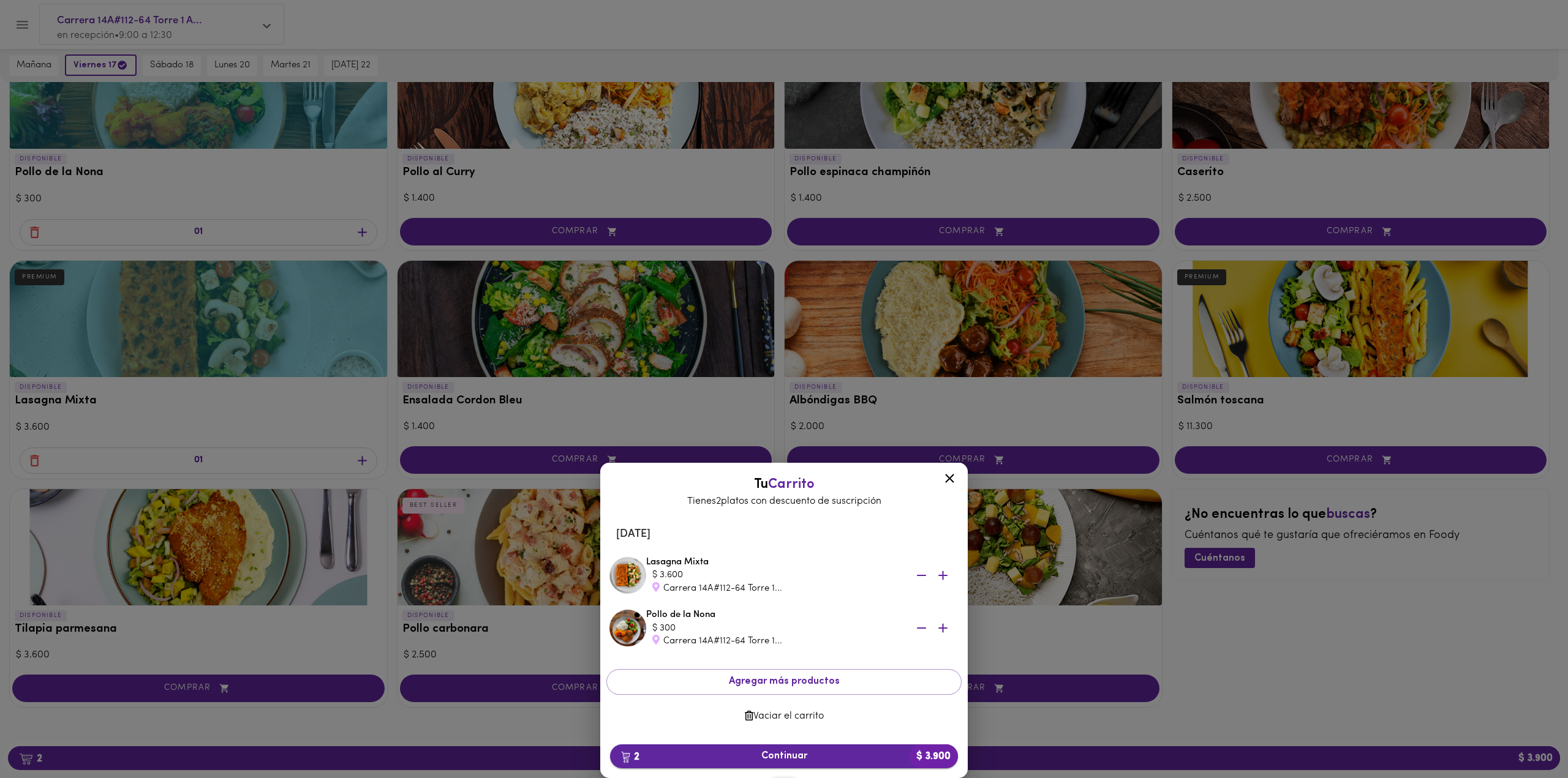
click at [720, 757] on span "2 Continuar $ 3.900" at bounding box center [784, 756] width 328 height 11
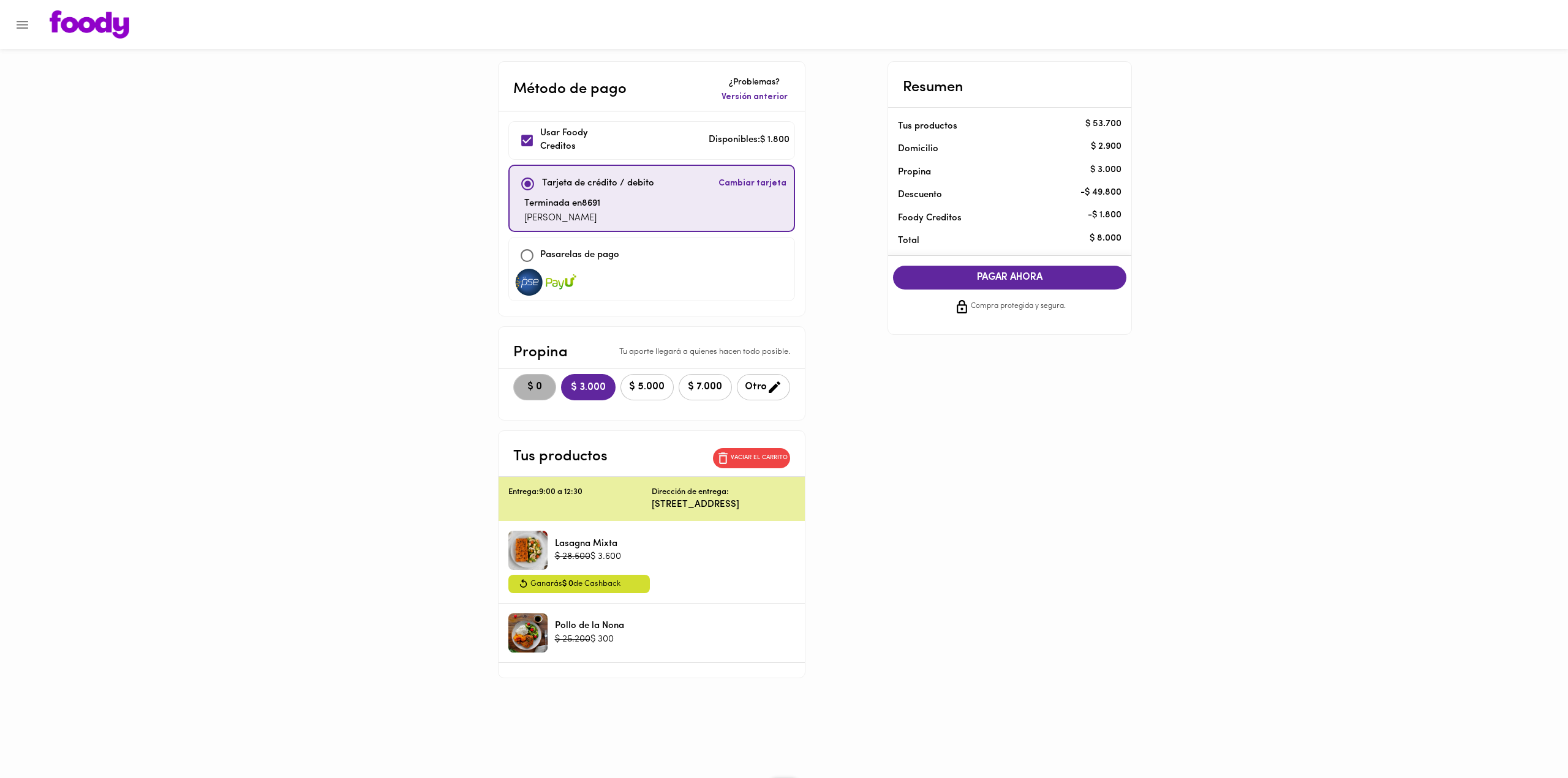
click at [542, 381] on span "$ 0" at bounding box center [535, 387] width 27 height 11
click at [1047, 280] on span "PAGAR AHORA" at bounding box center [1010, 277] width 210 height 11
